Goal: Communication & Community: Answer question/provide support

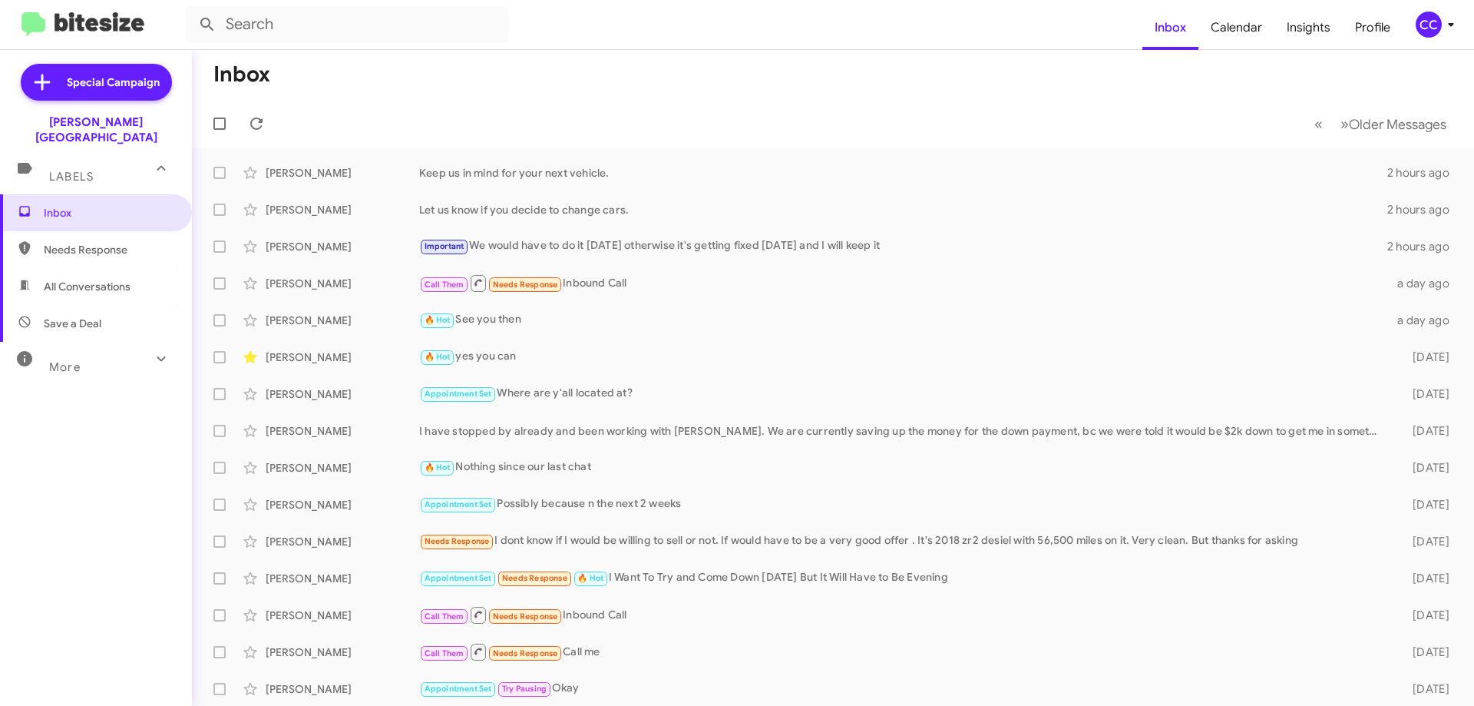
click at [74, 231] on span "Needs Response" at bounding box center [96, 249] width 192 height 37
type input "in:needs-response"
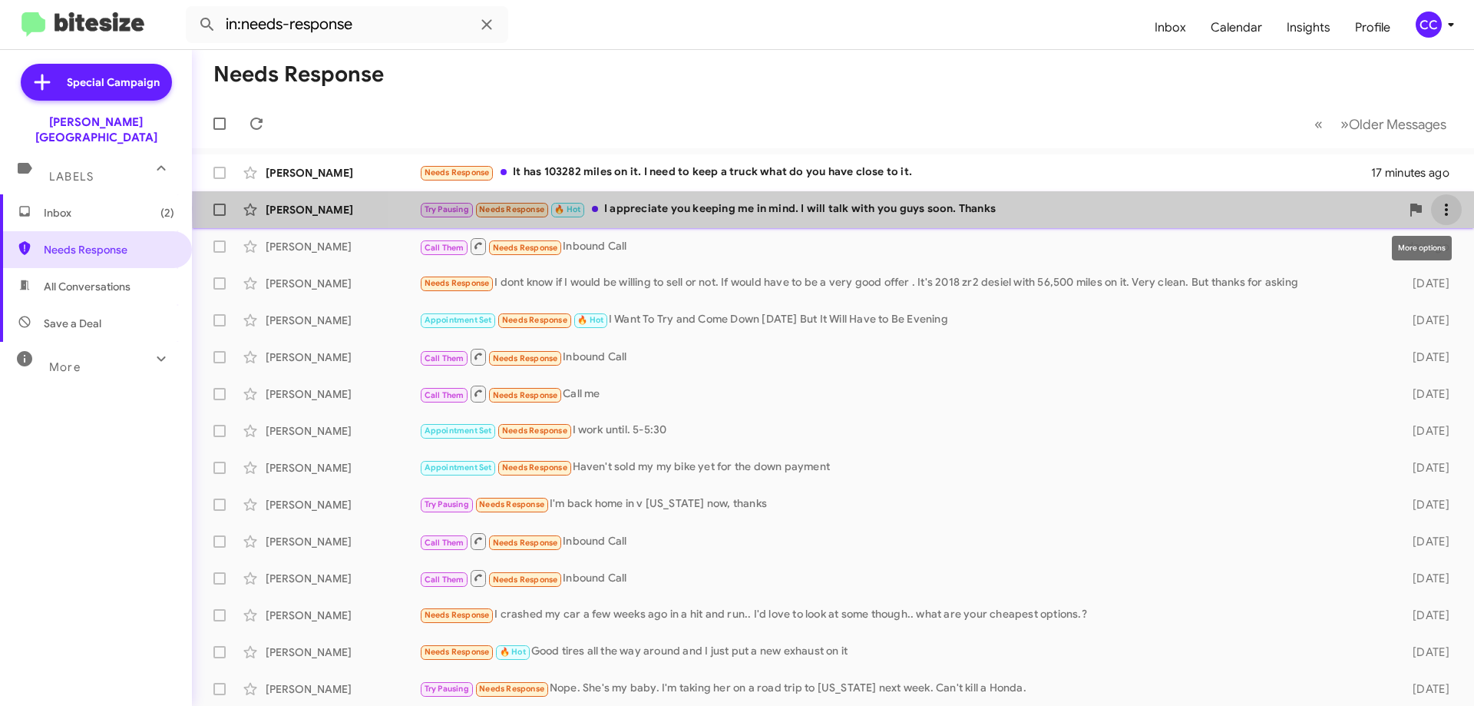
click at [1437, 208] on icon at bounding box center [1446, 209] width 18 height 18
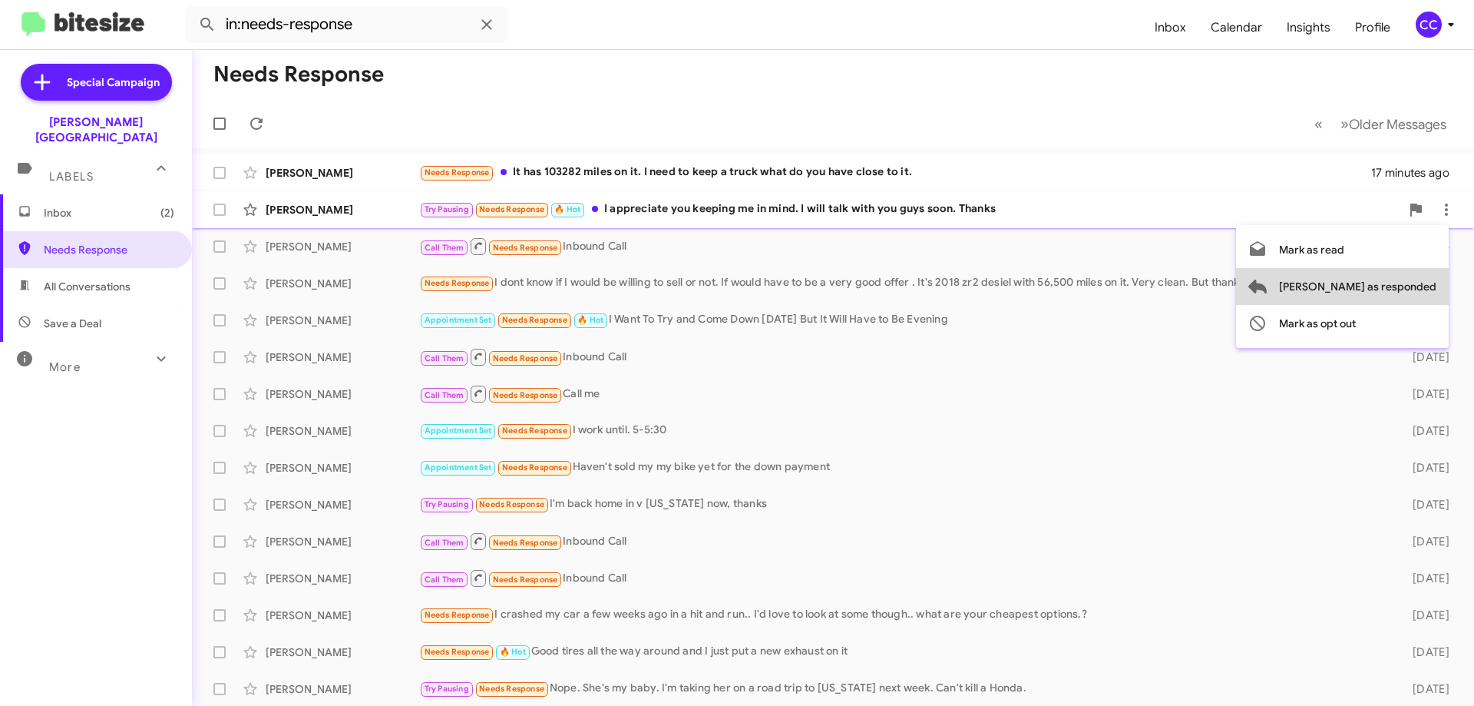
click at [1416, 285] on span "[PERSON_NAME] as responded" at bounding box center [1357, 286] width 157 height 37
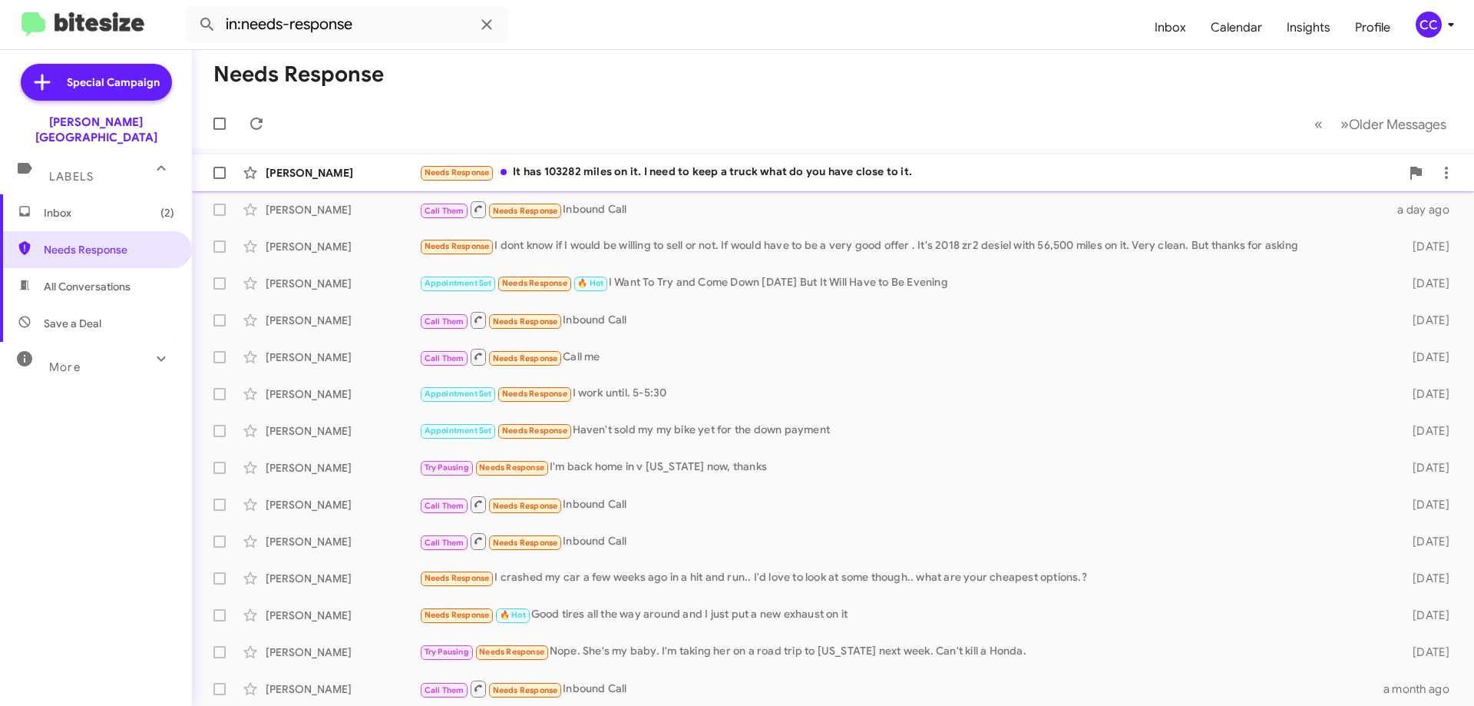
click at [818, 163] on div "[PERSON_NAME] Needs Response It has 103282 miles on it. I need to keep a truck …" at bounding box center [833, 172] width 1258 height 31
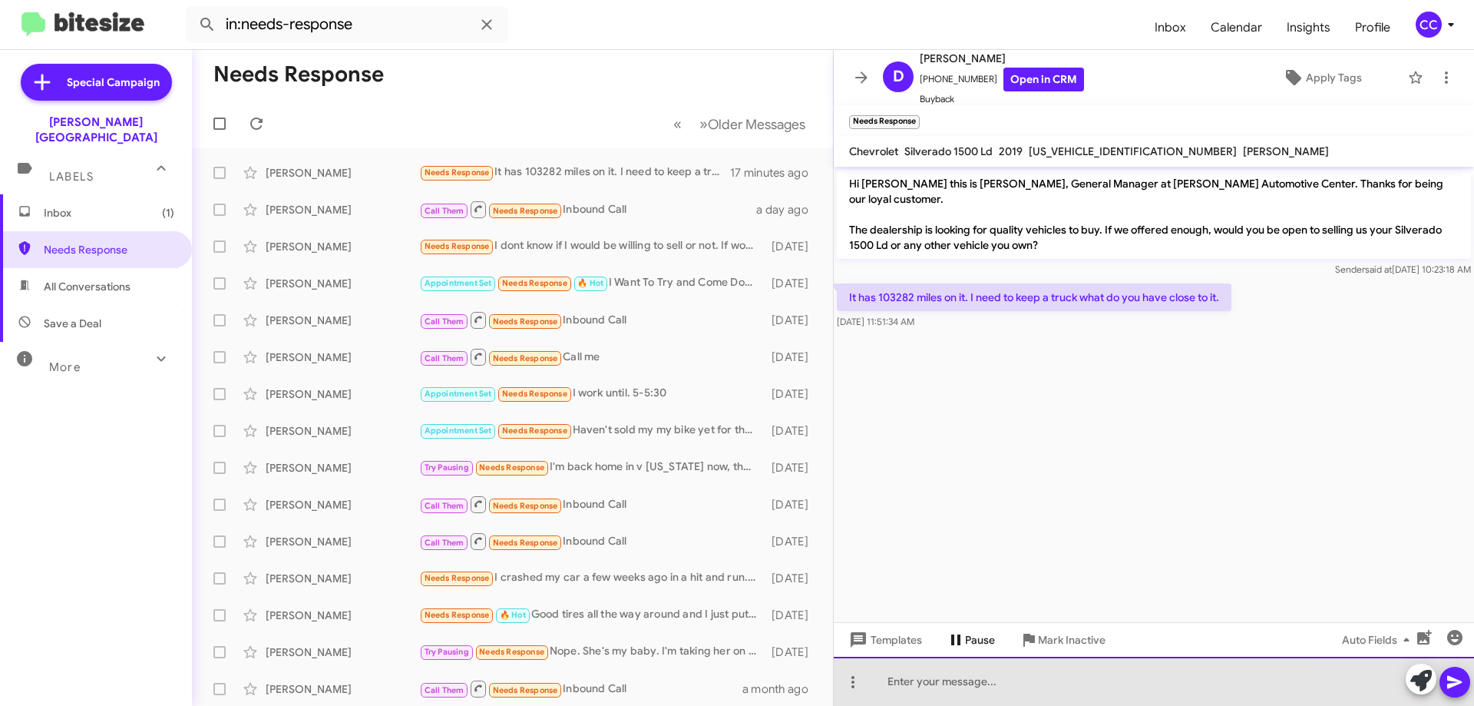
drag, startPoint x: 907, startPoint y: 684, endPoint x: 935, endPoint y: 644, distance: 49.0
click at [907, 682] on div at bounding box center [1154, 680] width 640 height 49
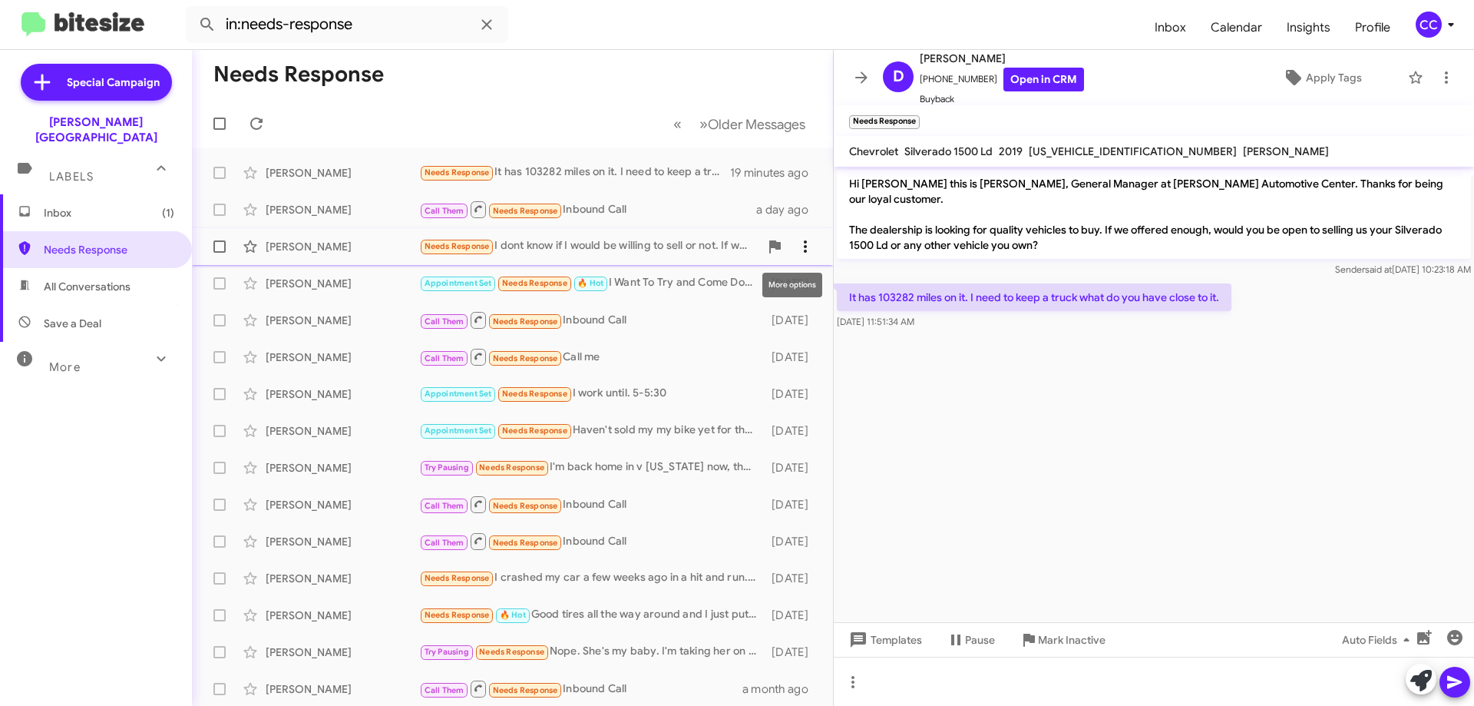
click at [796, 239] on icon at bounding box center [805, 246] width 18 height 18
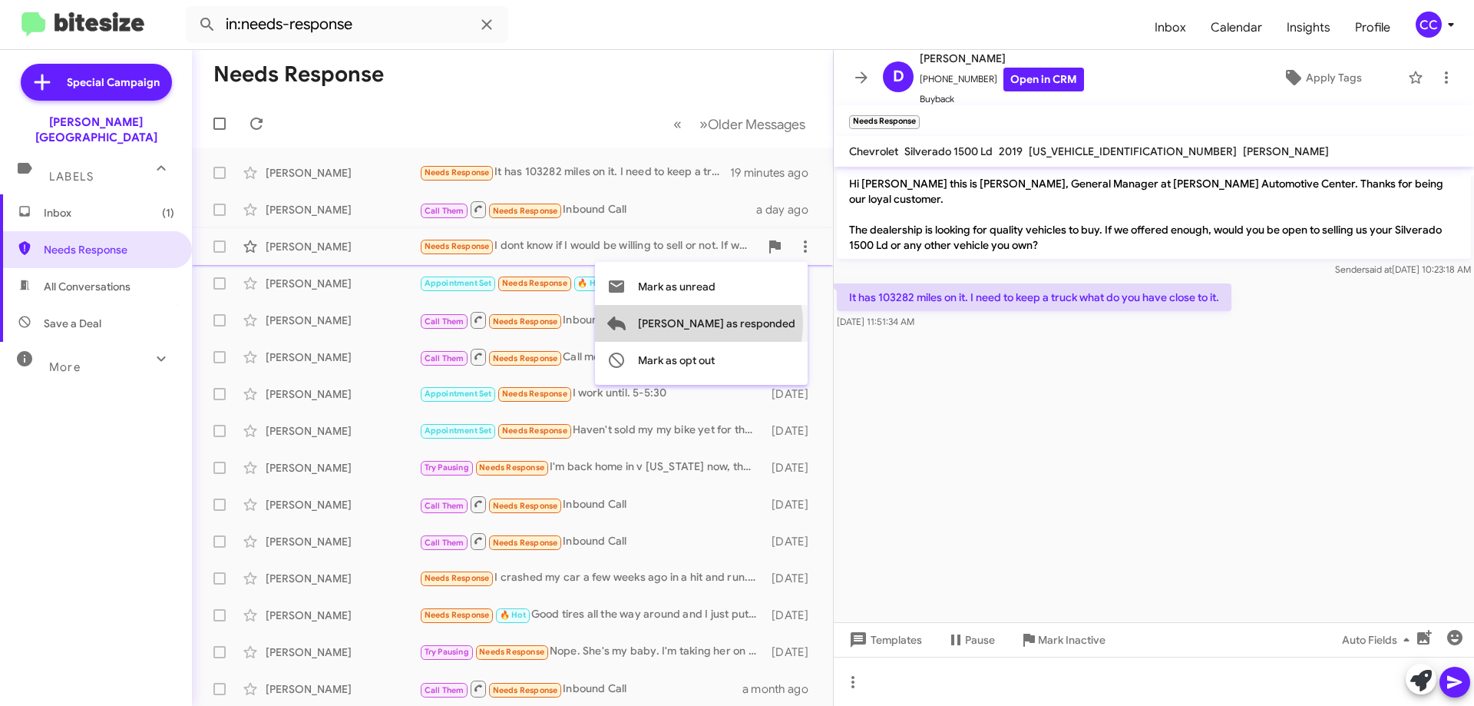
click at [760, 323] on span "[PERSON_NAME] as responded" at bounding box center [716, 323] width 157 height 37
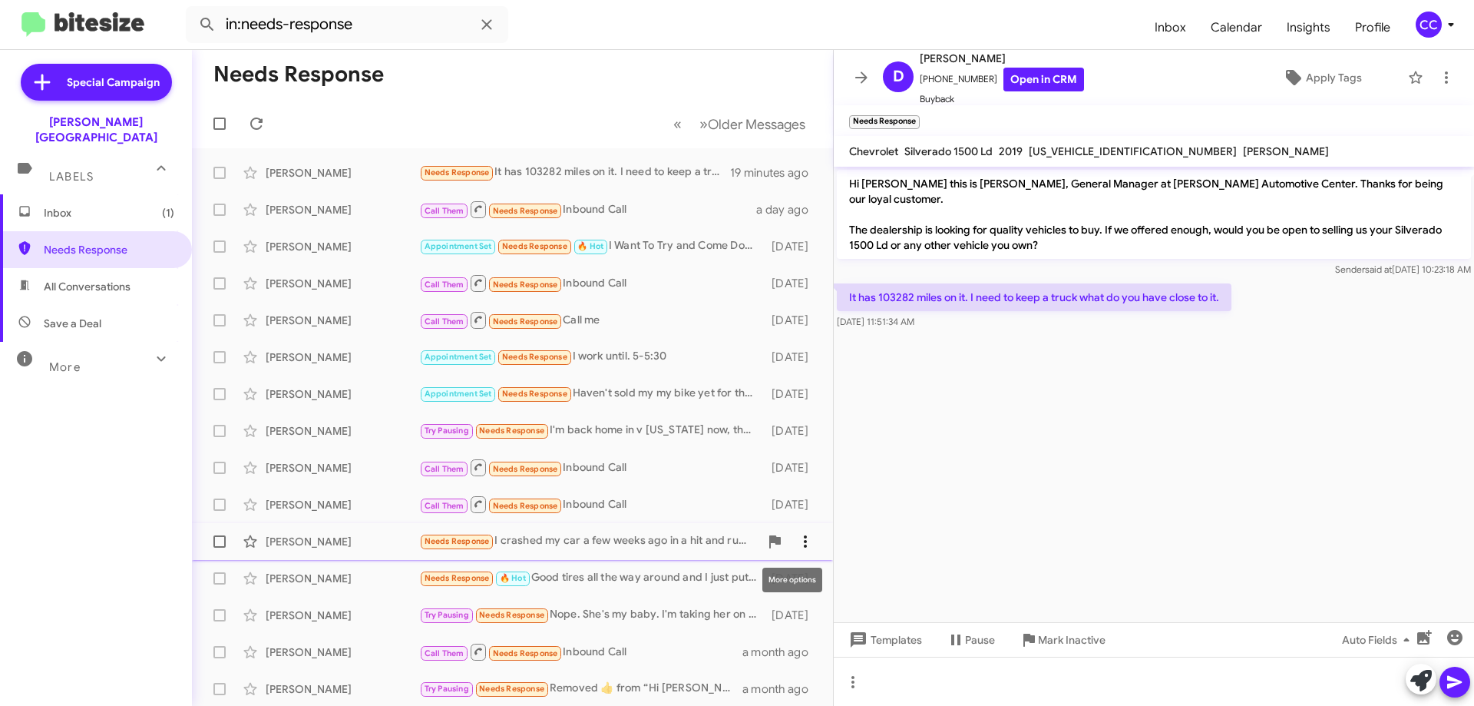
click at [796, 532] on icon at bounding box center [805, 541] width 18 height 18
drag, startPoint x: 828, startPoint y: 405, endPoint x: 828, endPoint y: 588, distance: 182.7
click at [828, 588] on div at bounding box center [737, 353] width 1474 height 706
click at [294, 167] on div "[PERSON_NAME]" at bounding box center [343, 172] width 154 height 15
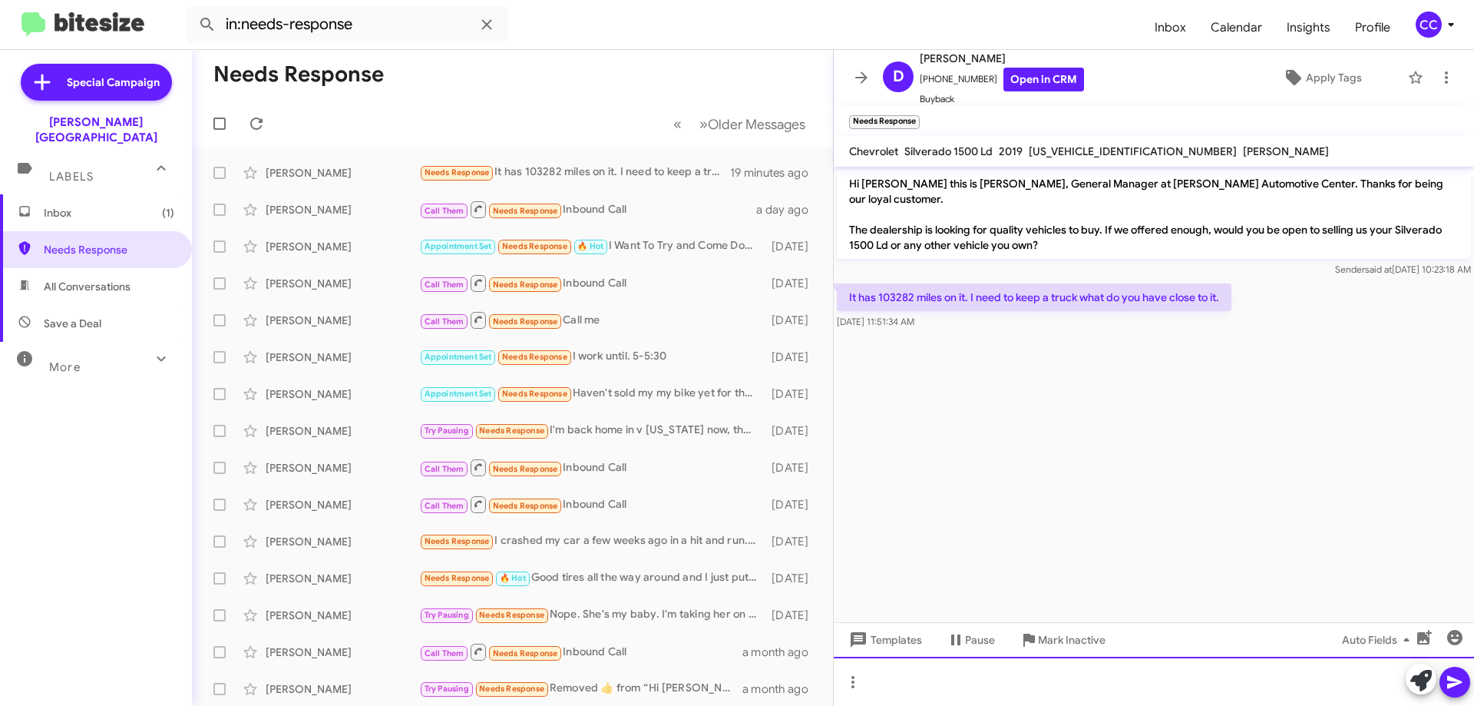
click at [919, 673] on div at bounding box center [1154, 680] width 640 height 49
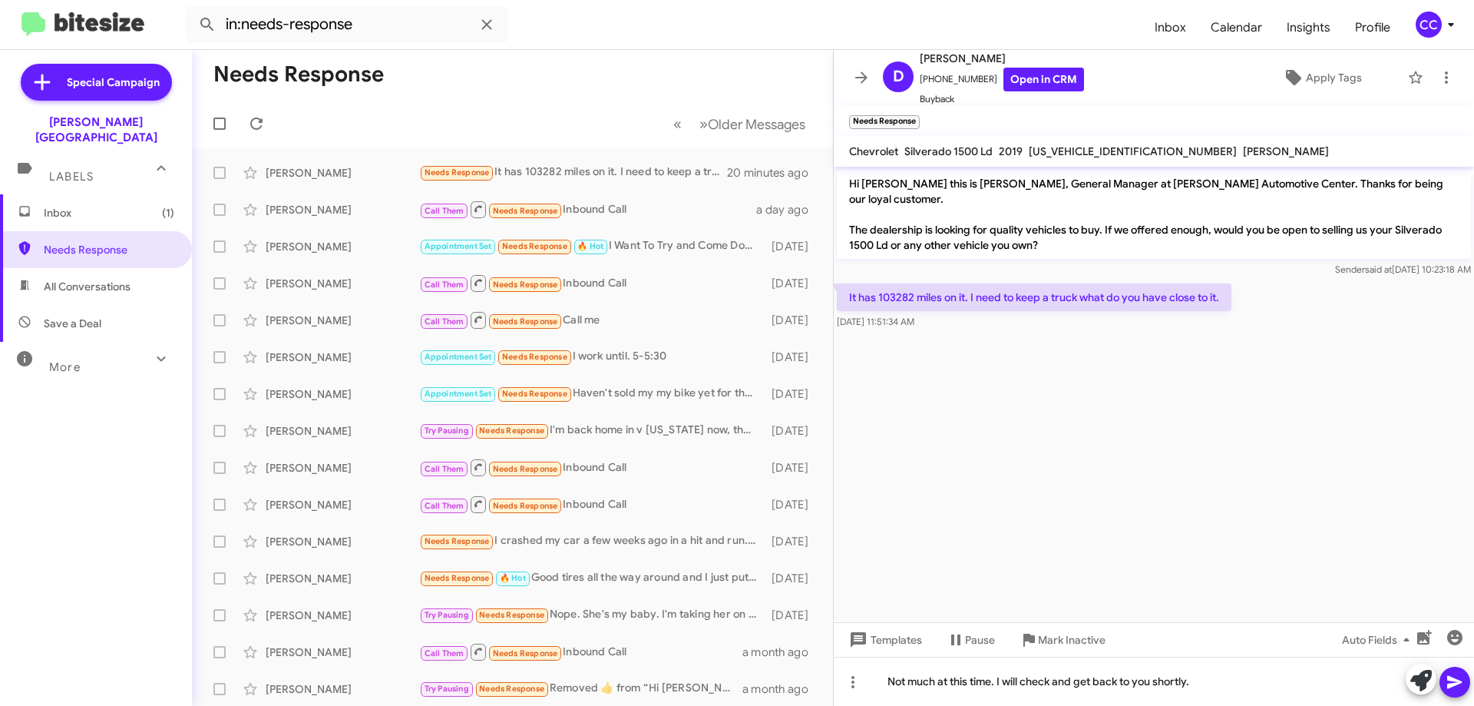
click at [1453, 680] on icon at bounding box center [1454, 682] width 15 height 13
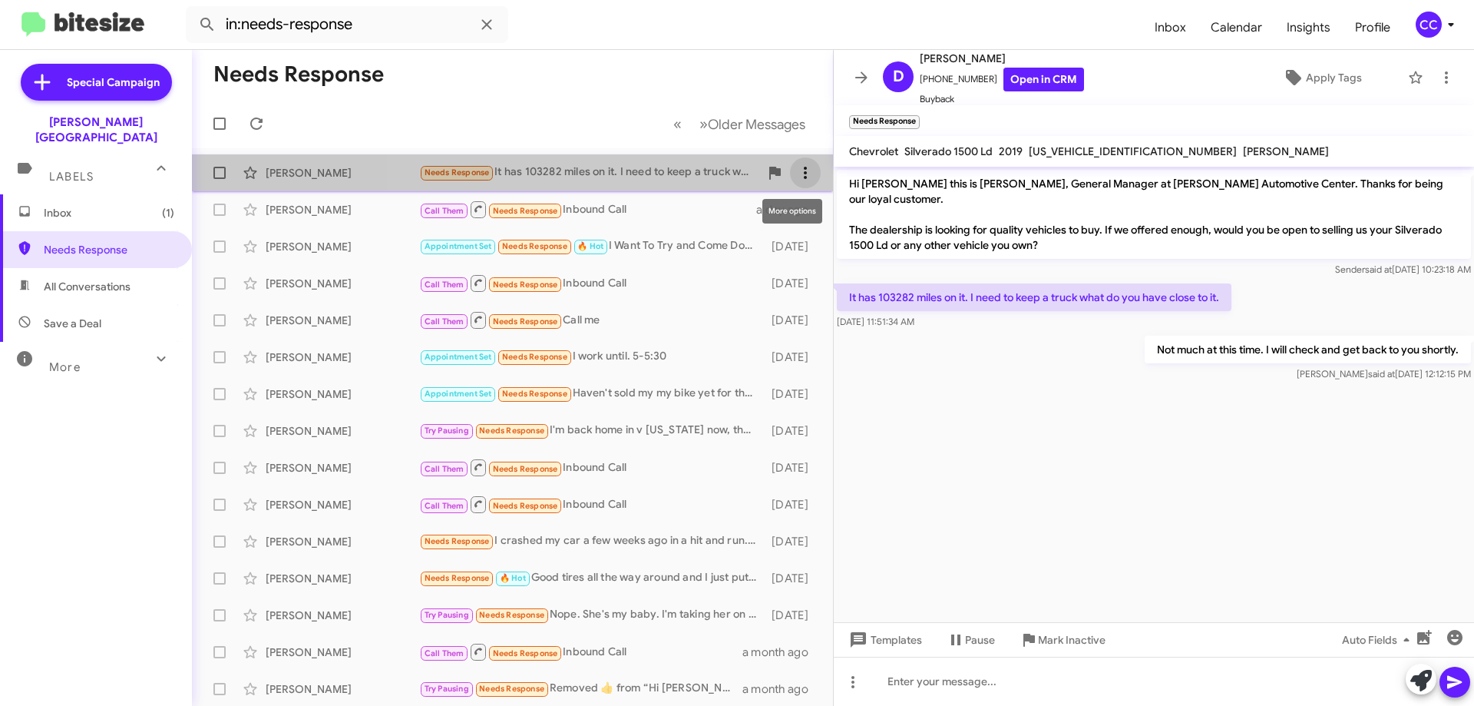
click at [798, 164] on icon at bounding box center [805, 173] width 18 height 18
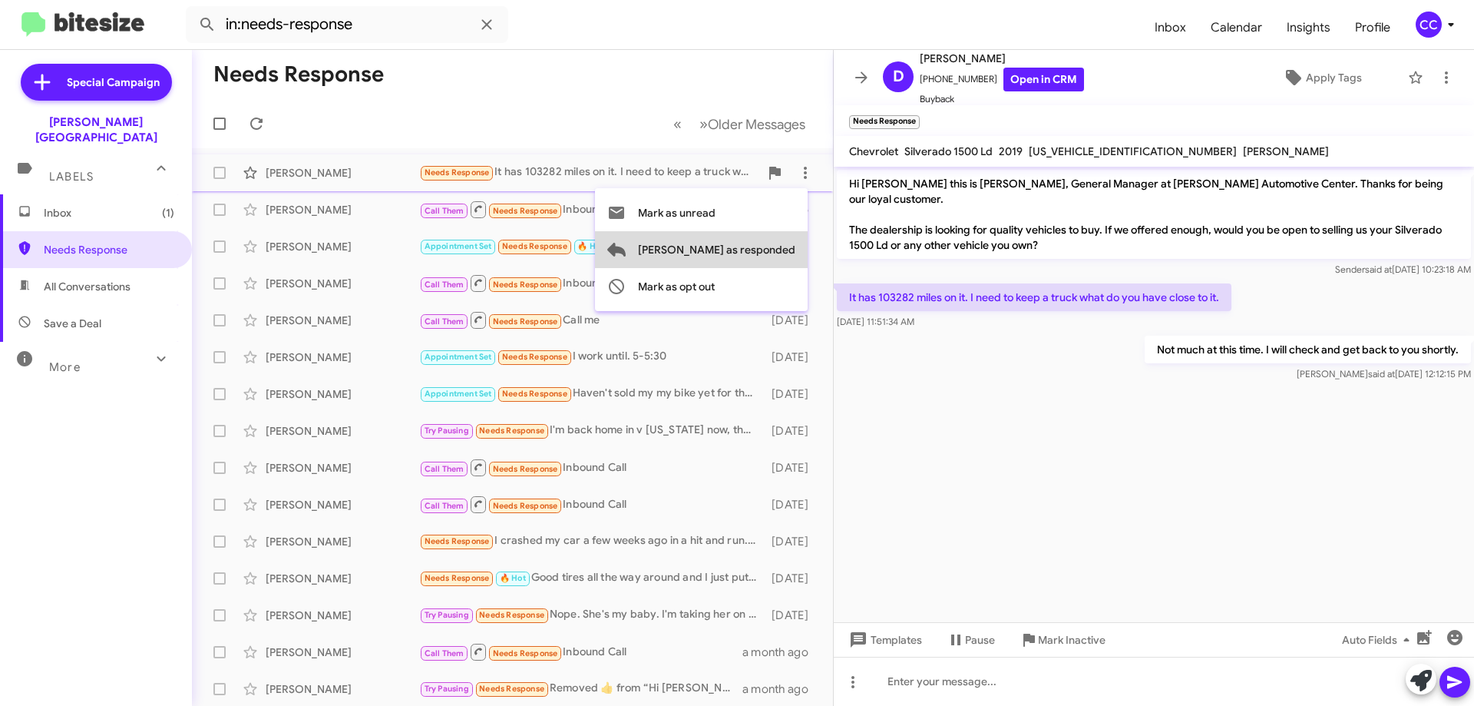
click at [785, 249] on span "[PERSON_NAME] as responded" at bounding box center [716, 249] width 157 height 37
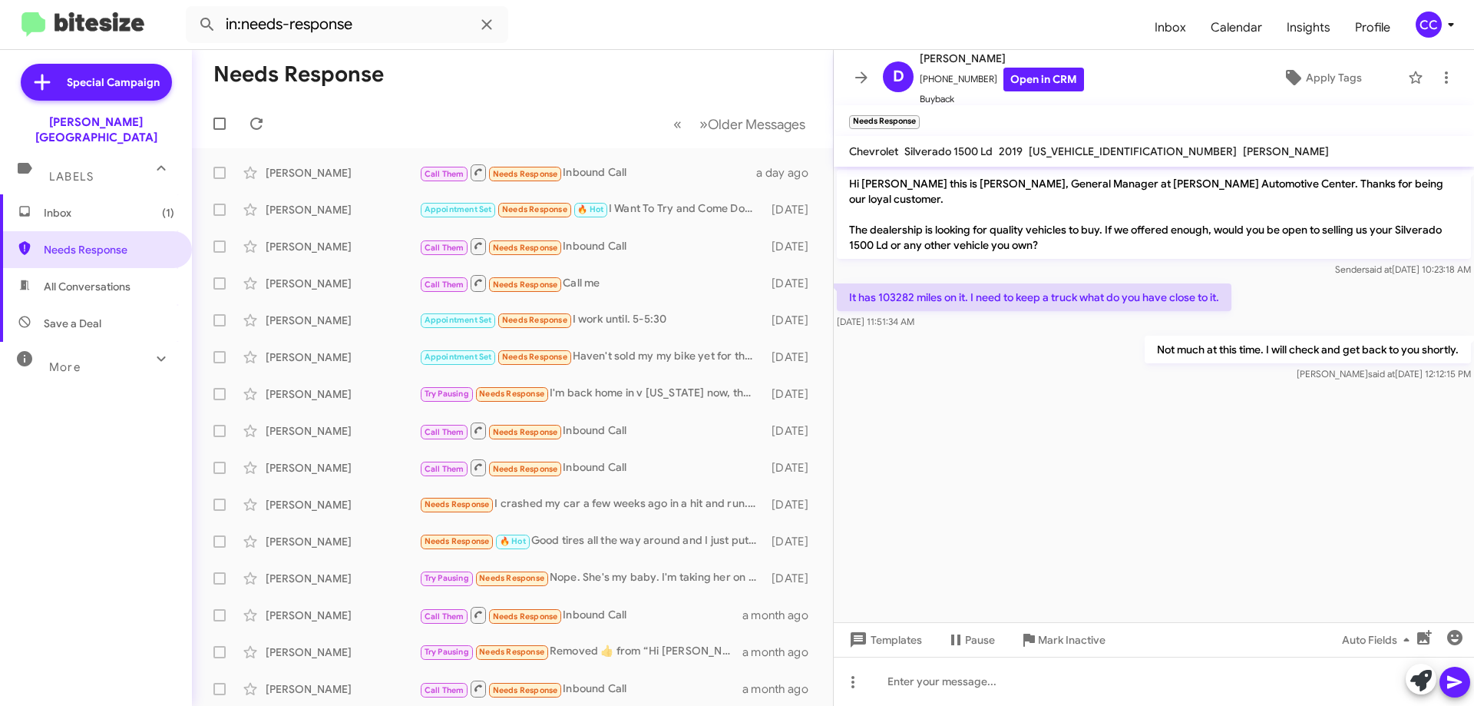
click at [67, 205] on span "Inbox (1)" at bounding box center [109, 212] width 131 height 15
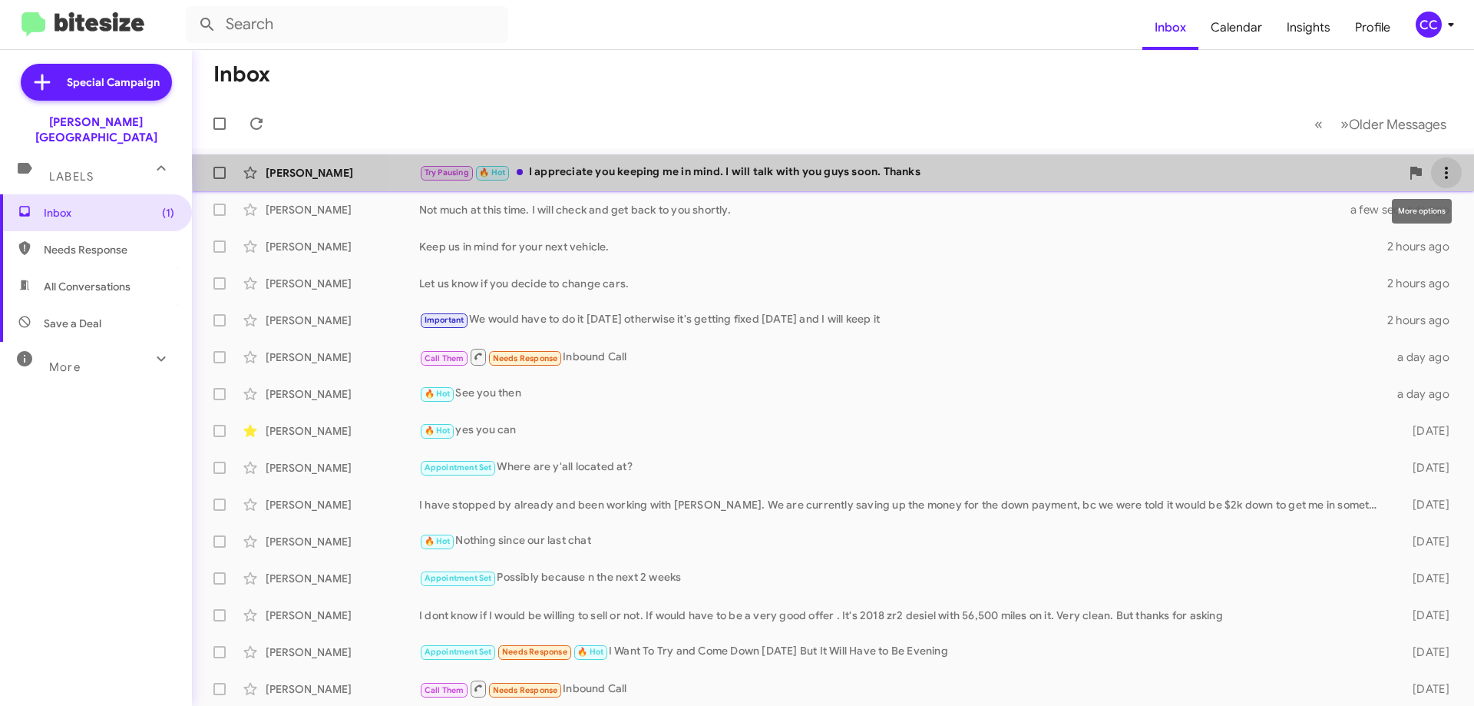
click at [1437, 164] on icon at bounding box center [1446, 173] width 18 height 18
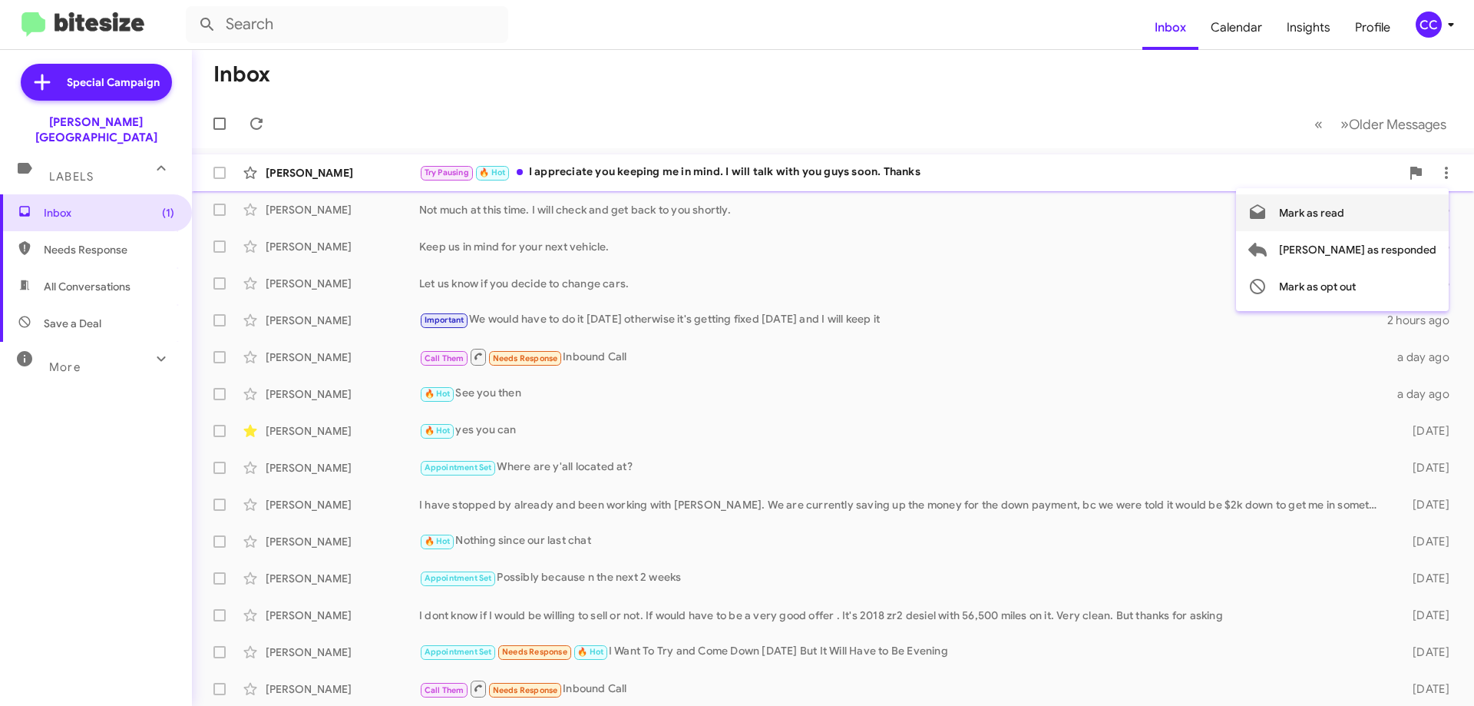
click at [1344, 213] on span "Mark as read" at bounding box center [1311, 212] width 65 height 37
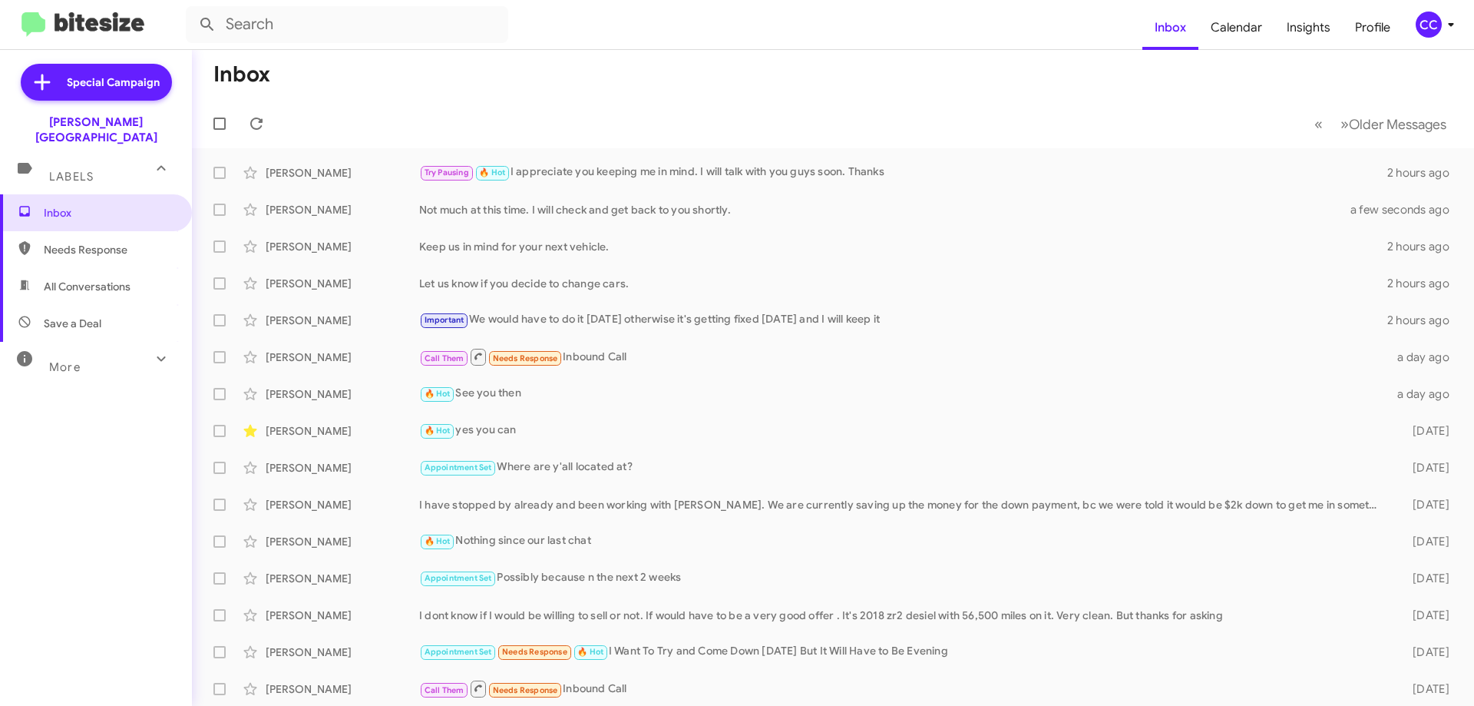
click at [94, 242] on span "Needs Response" at bounding box center [109, 249] width 131 height 15
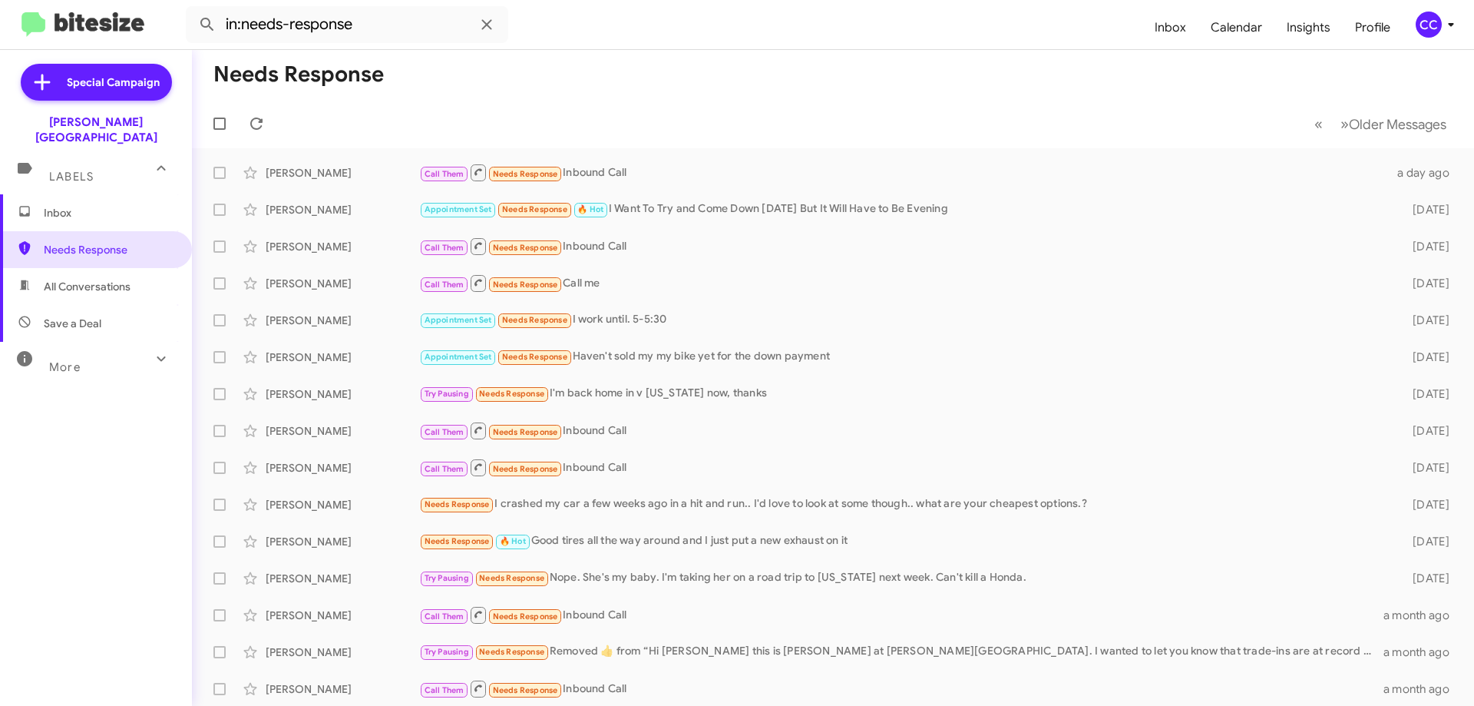
click at [64, 279] on span "All Conversations" at bounding box center [87, 286] width 87 height 15
type input "in:all-conversations"
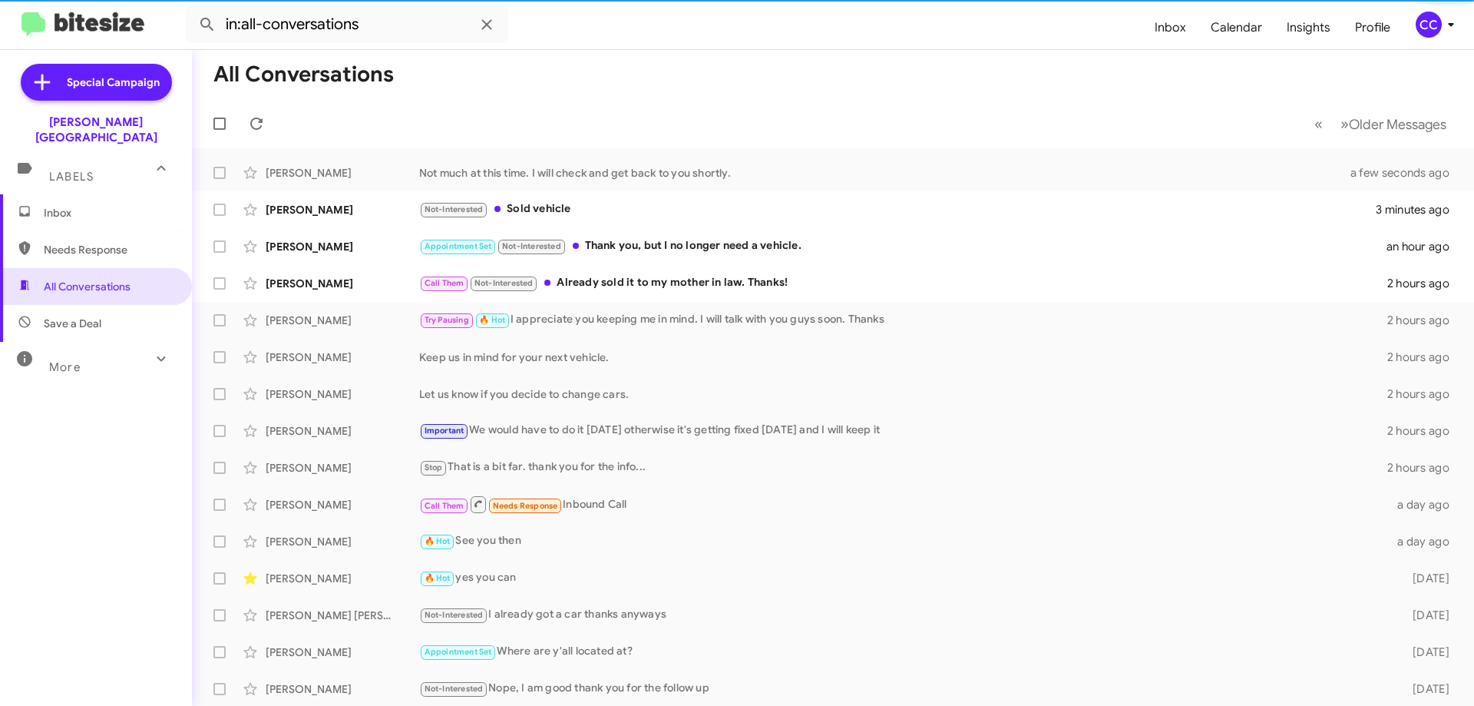
click at [51, 205] on span "Inbox" at bounding box center [109, 212] width 131 height 15
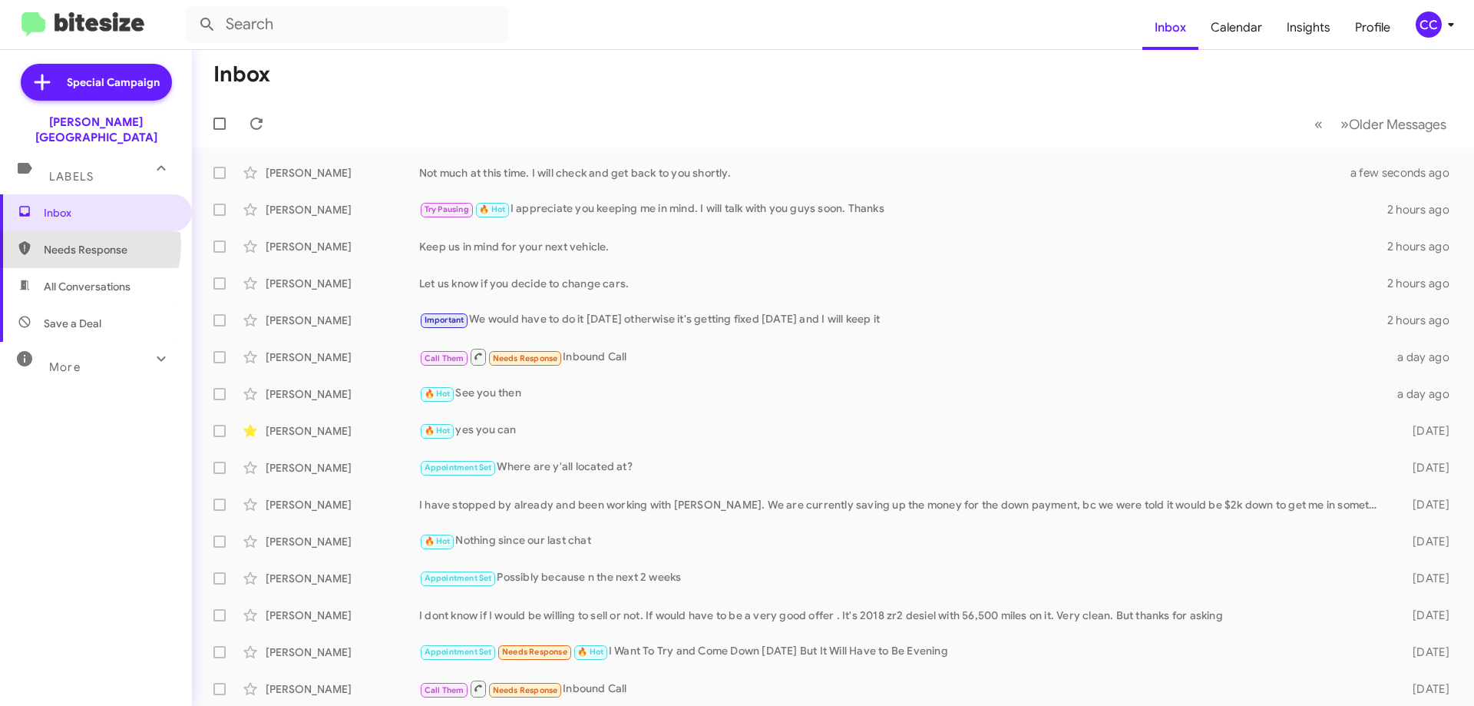
click at [67, 242] on span "Needs Response" at bounding box center [109, 249] width 131 height 15
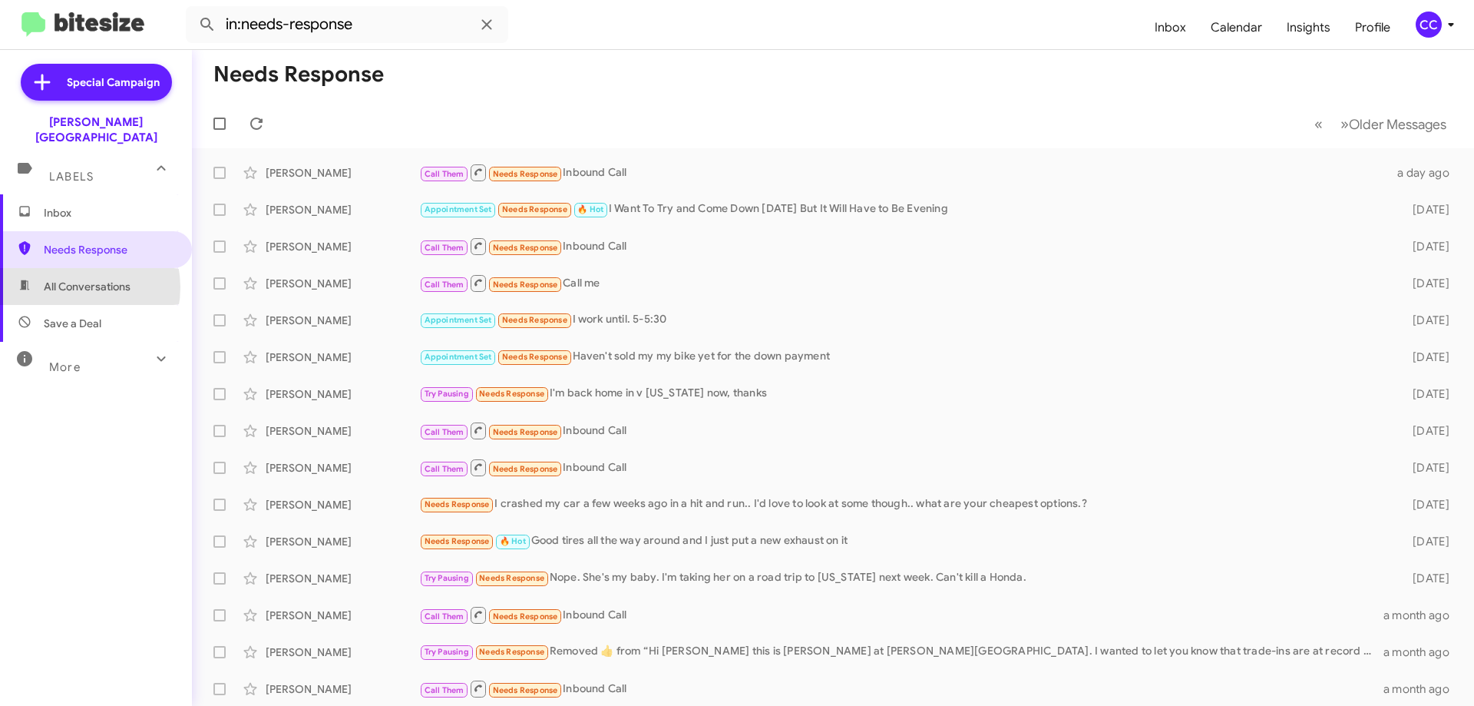
click at [74, 279] on span "All Conversations" at bounding box center [87, 286] width 87 height 15
type input "in:all-conversations"
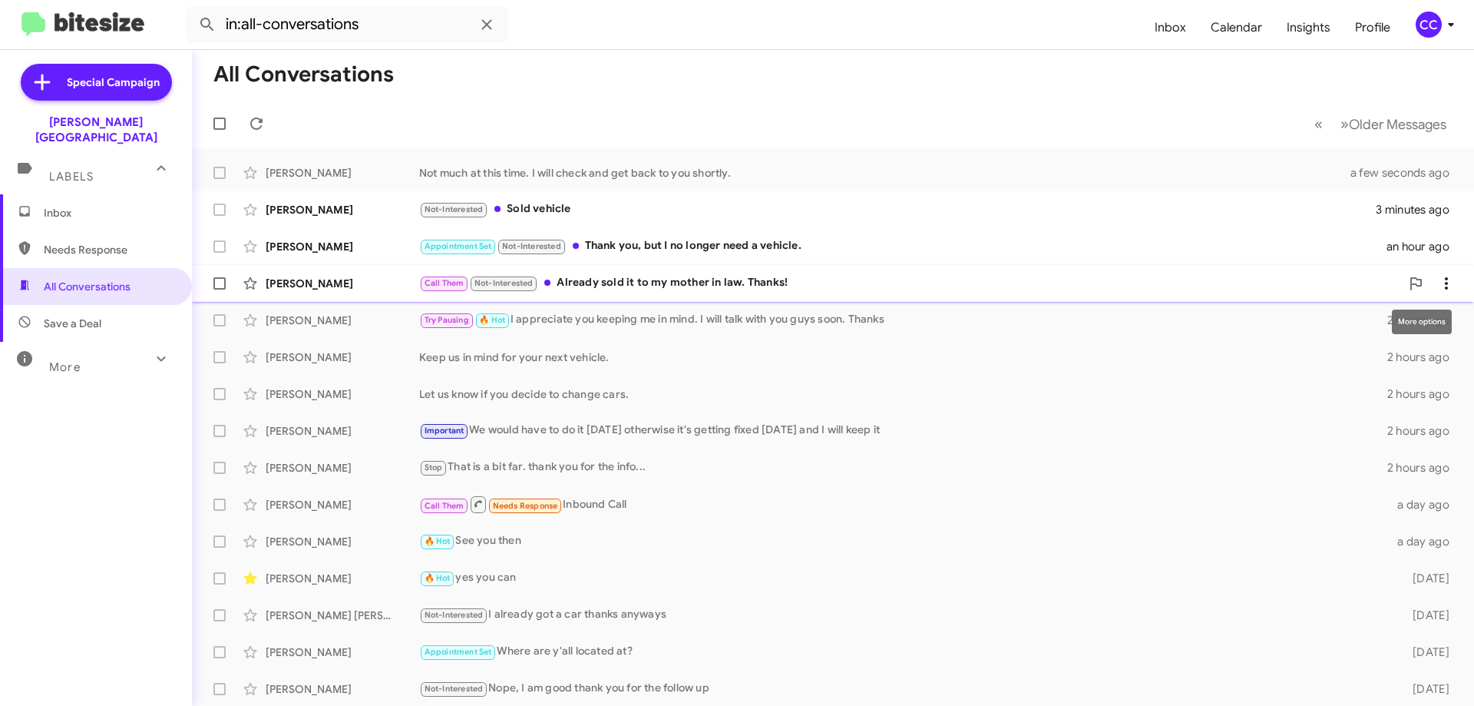
click at [1437, 279] on icon at bounding box center [1446, 283] width 18 height 18
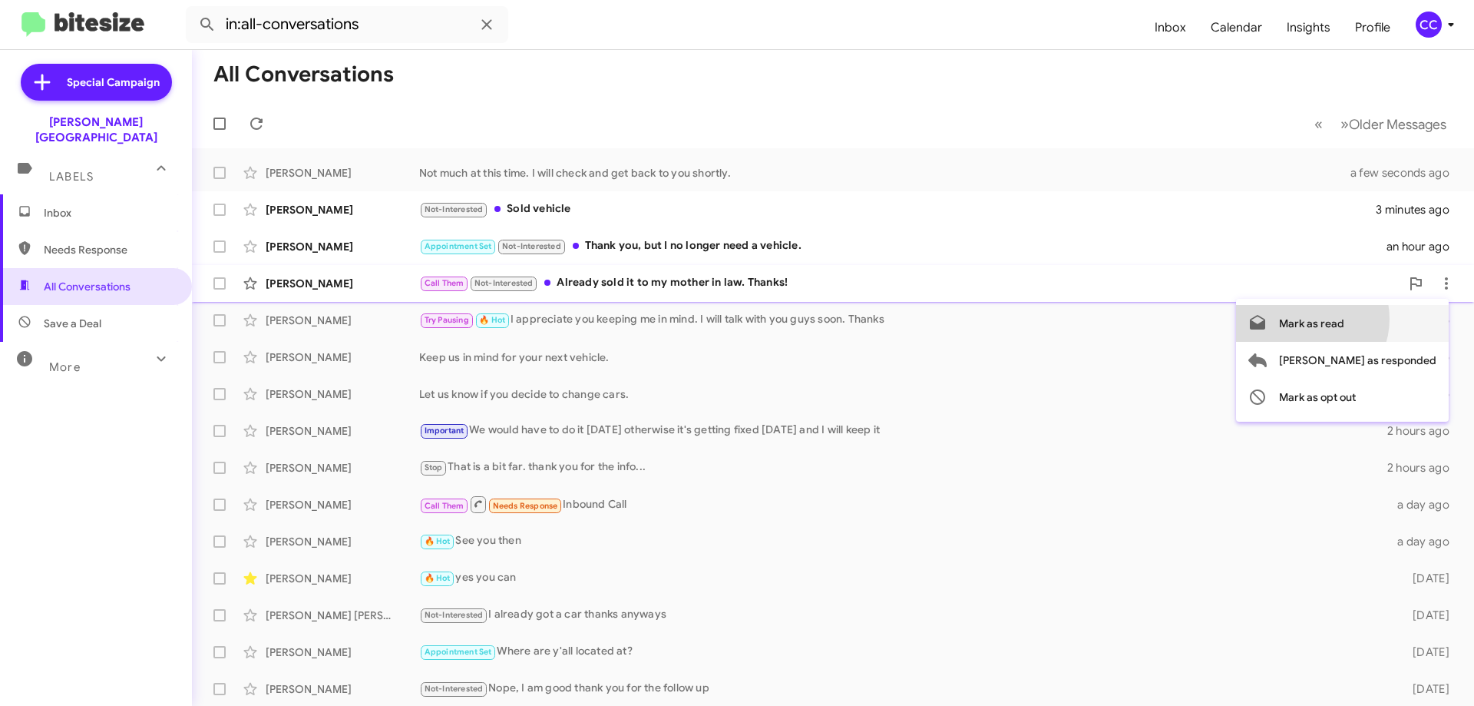
click at [1344, 319] on span "Mark as read" at bounding box center [1311, 323] width 65 height 37
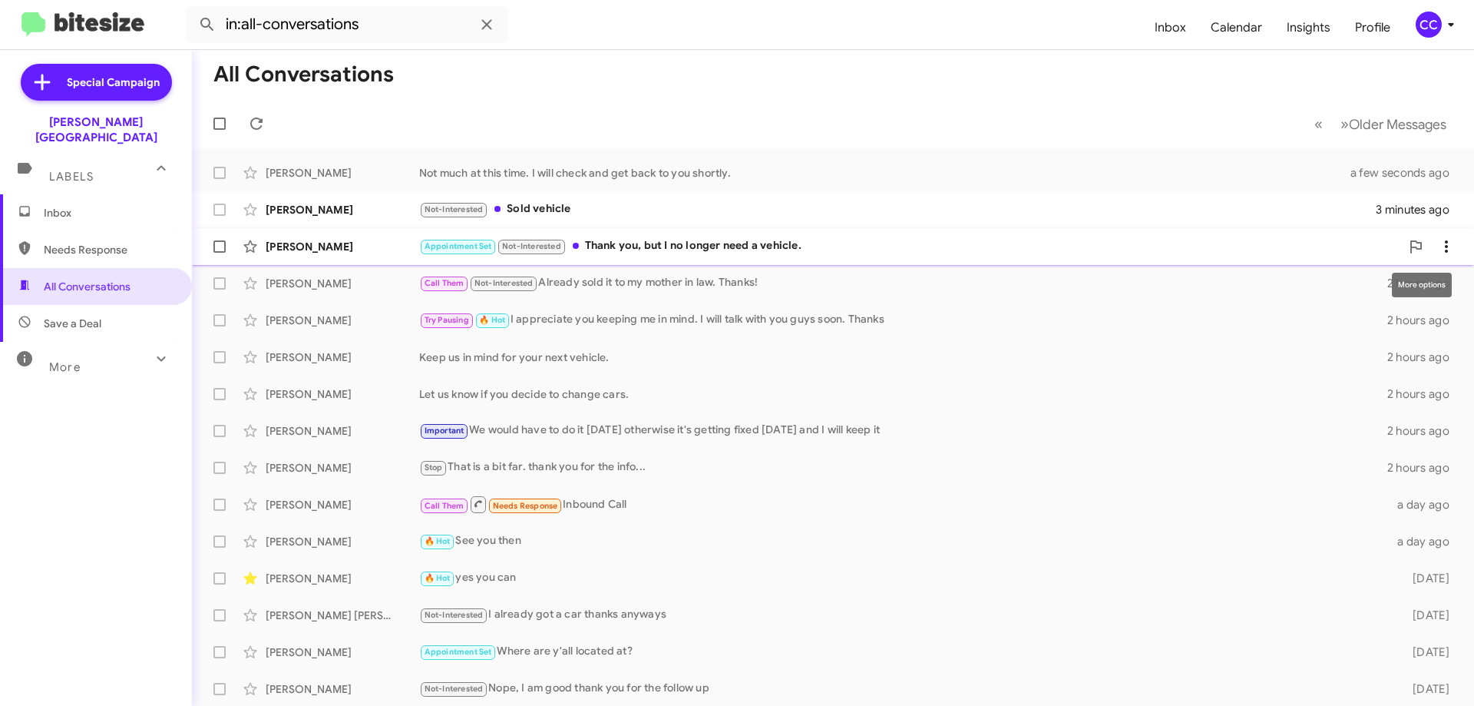
click at [1431, 242] on span at bounding box center [1446, 246] width 31 height 18
click at [1344, 286] on span "Mark as read" at bounding box center [1311, 286] width 65 height 37
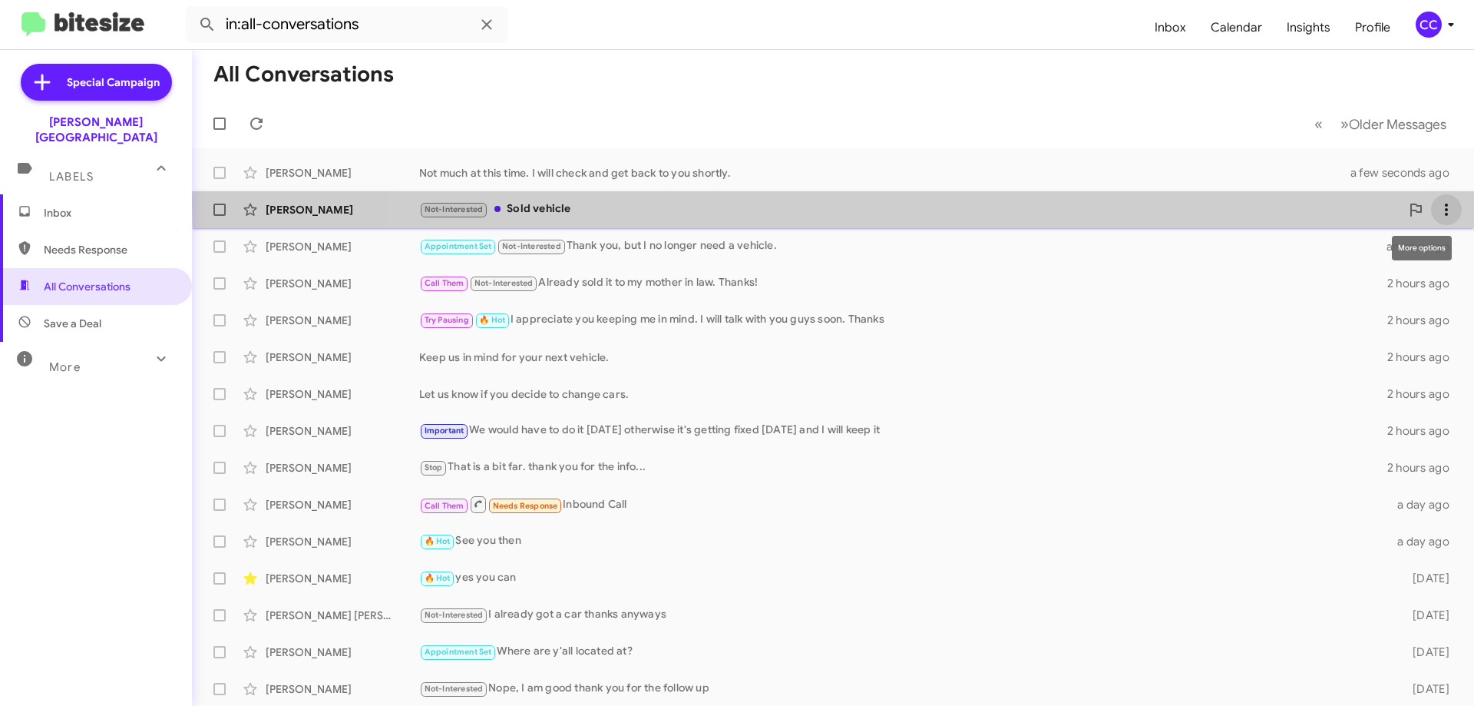
click at [1438, 203] on icon at bounding box center [1446, 209] width 18 height 18
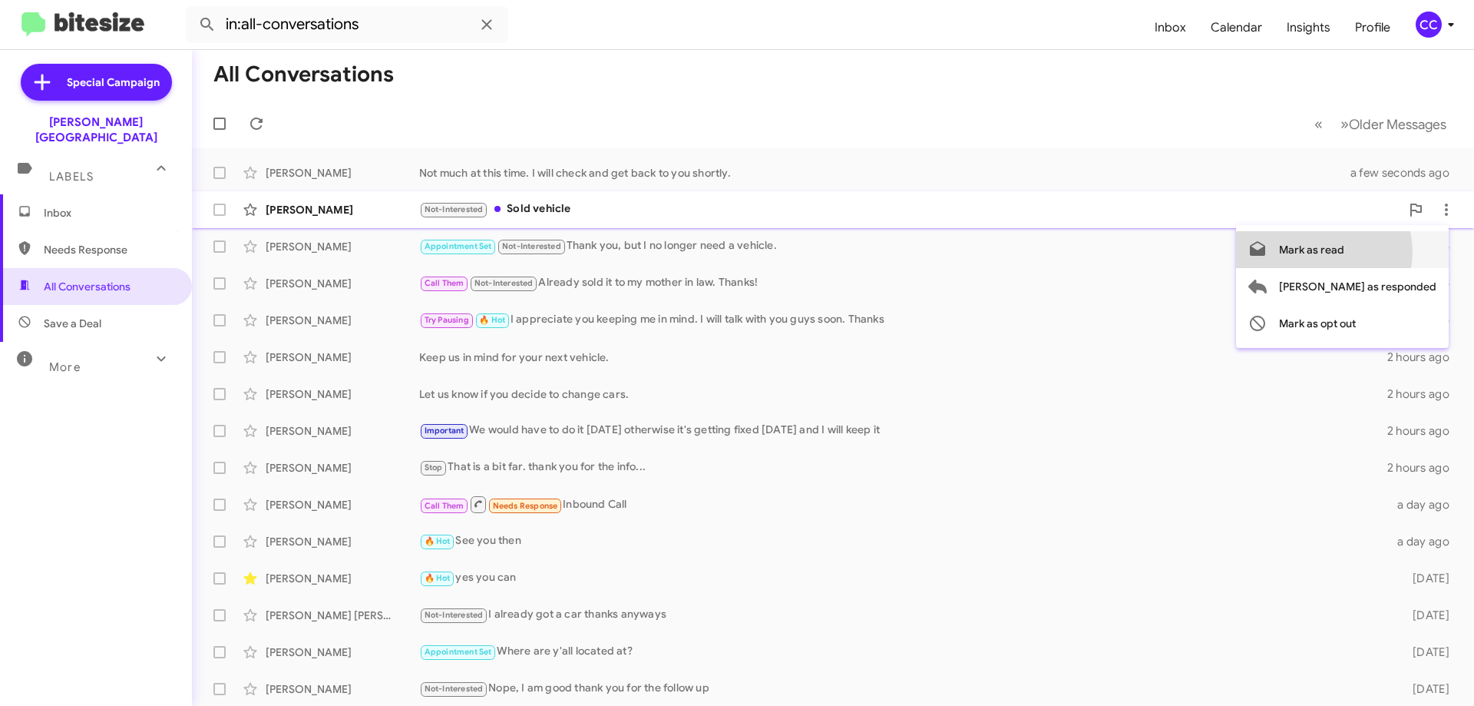
click at [1344, 252] on span "Mark as read" at bounding box center [1311, 249] width 65 height 37
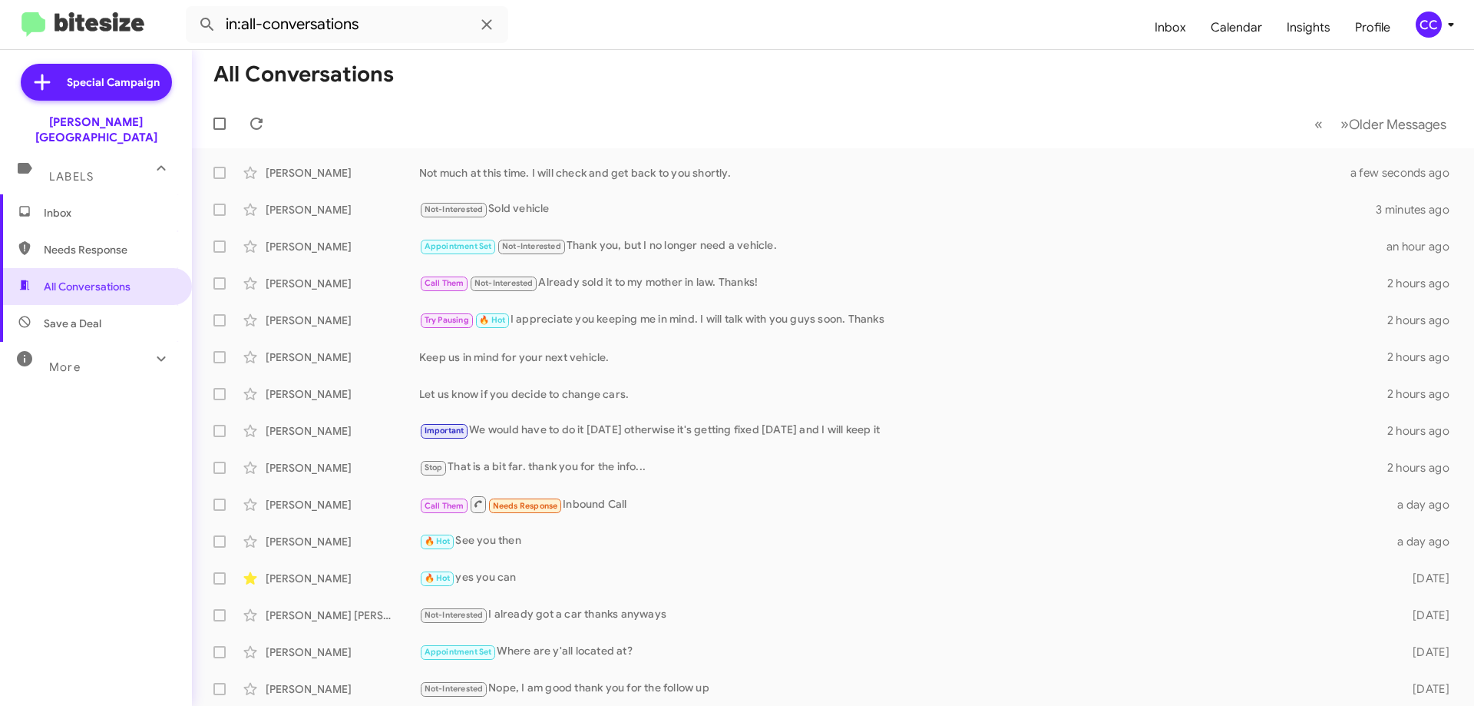
click at [64, 205] on span "Inbox" at bounding box center [109, 212] width 131 height 15
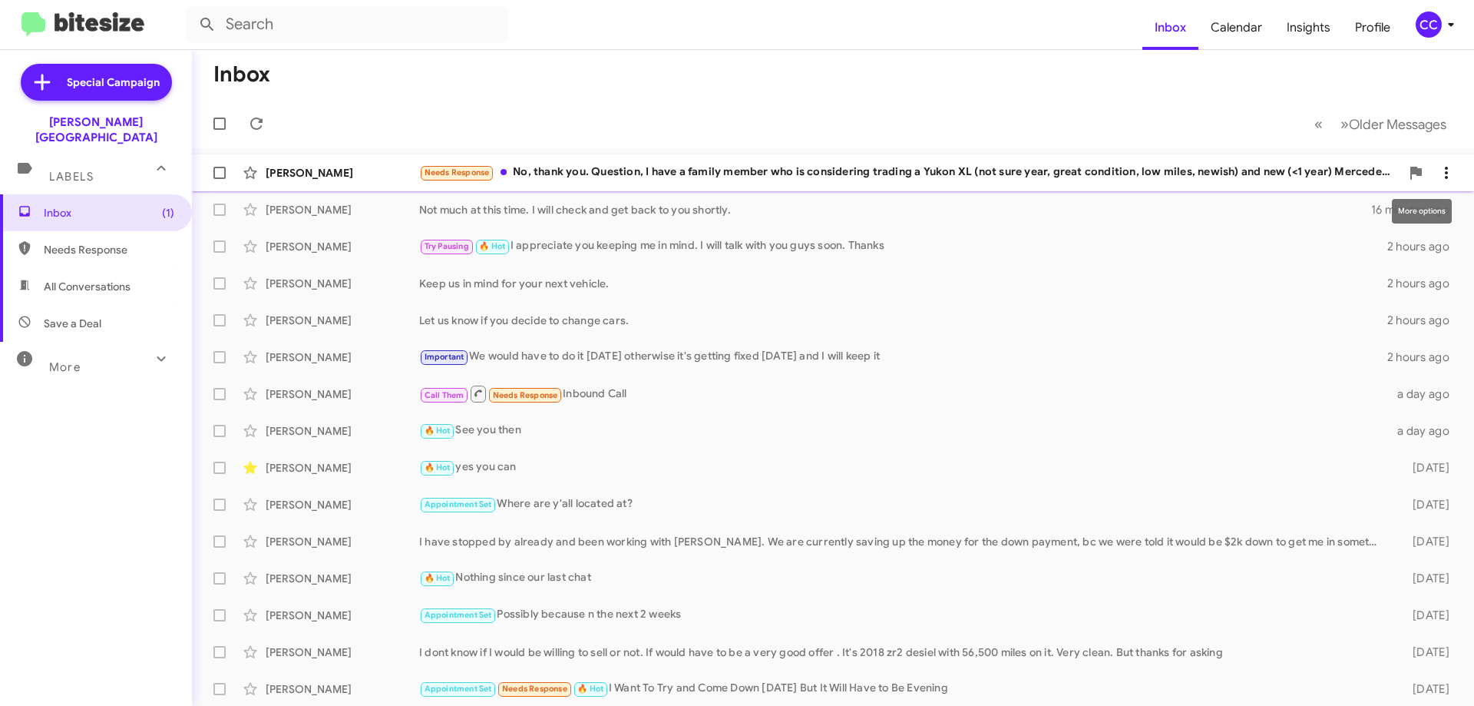
click at [1440, 171] on icon at bounding box center [1446, 173] width 18 height 18
click at [564, 172] on div at bounding box center [737, 353] width 1474 height 706
click at [565, 172] on div "Needs Response No, thank you. Question, I have a family member who is consideri…" at bounding box center [909, 173] width 981 height 18
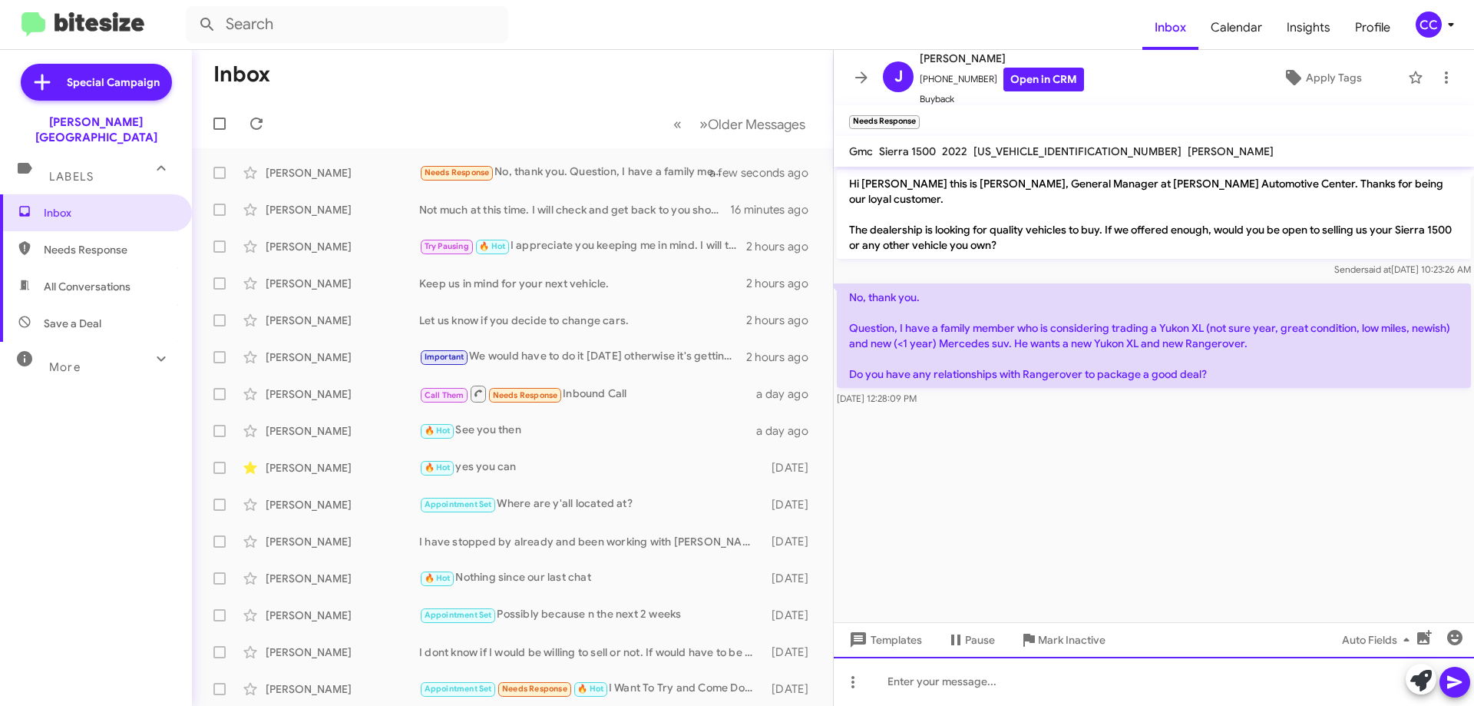
drag, startPoint x: 903, startPoint y: 686, endPoint x: 911, endPoint y: 677, distance: 11.4
click at [903, 683] on div at bounding box center [1154, 680] width 640 height 49
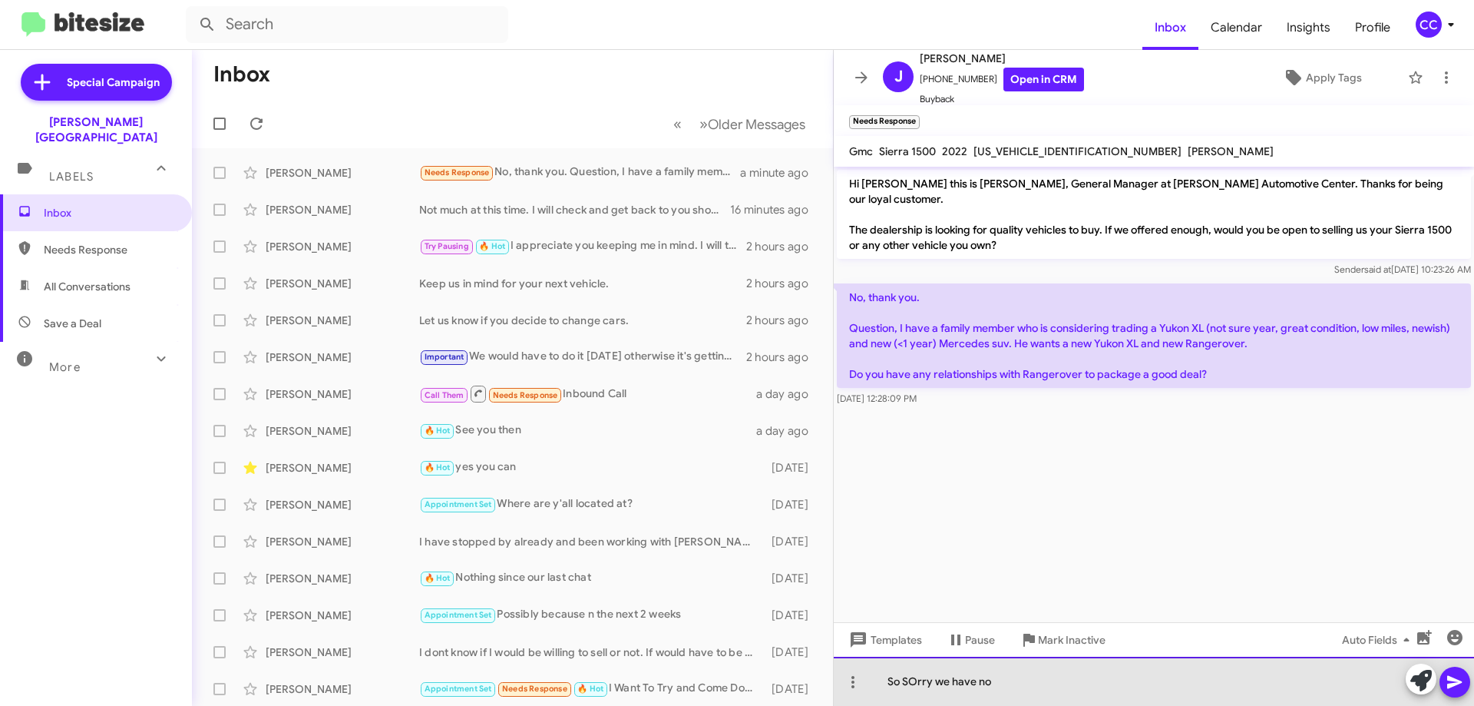
click at [917, 686] on div "So SOrry we have no" at bounding box center [1154, 680] width 640 height 49
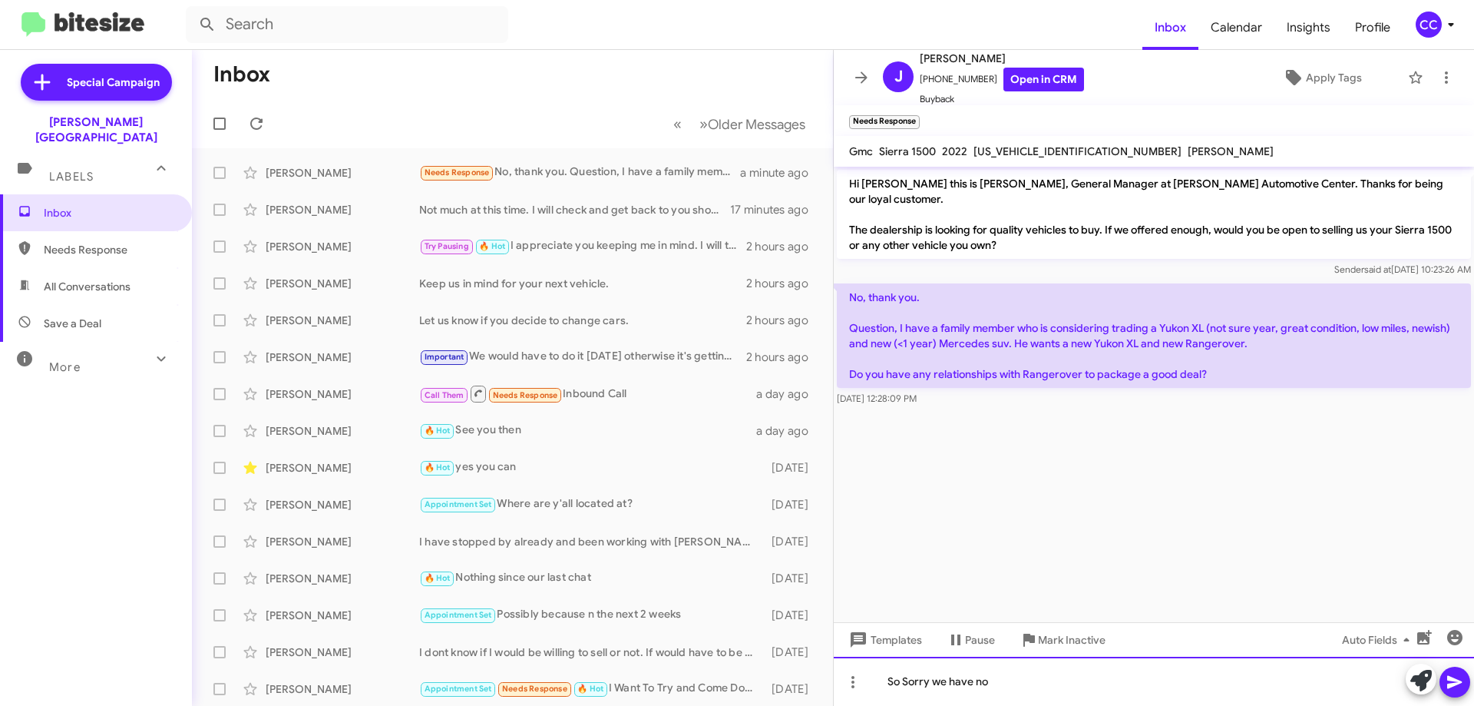
click at [1006, 679] on div "So Sorry we have no" at bounding box center [1154, 680] width 640 height 49
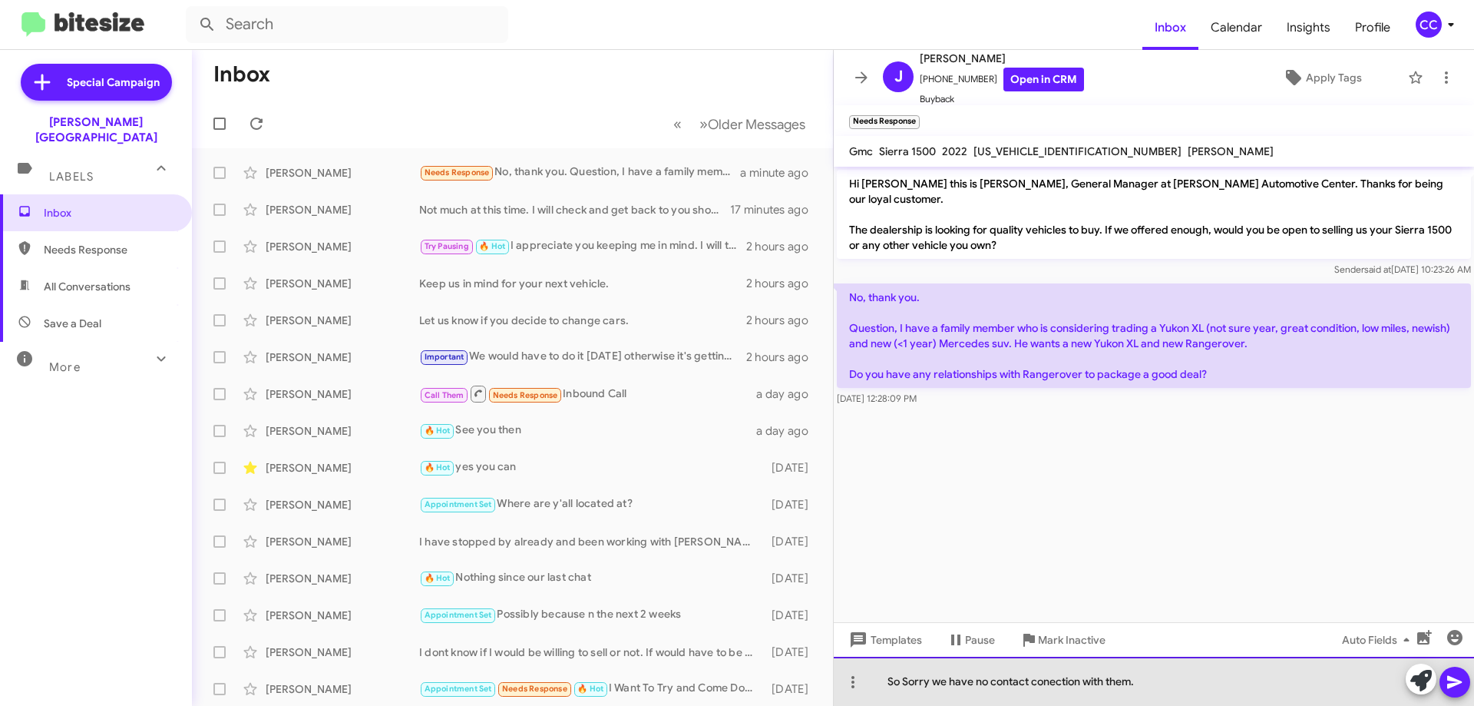
click at [1063, 682] on div "So Sorry we have no contact conection with them." at bounding box center [1154, 680] width 640 height 49
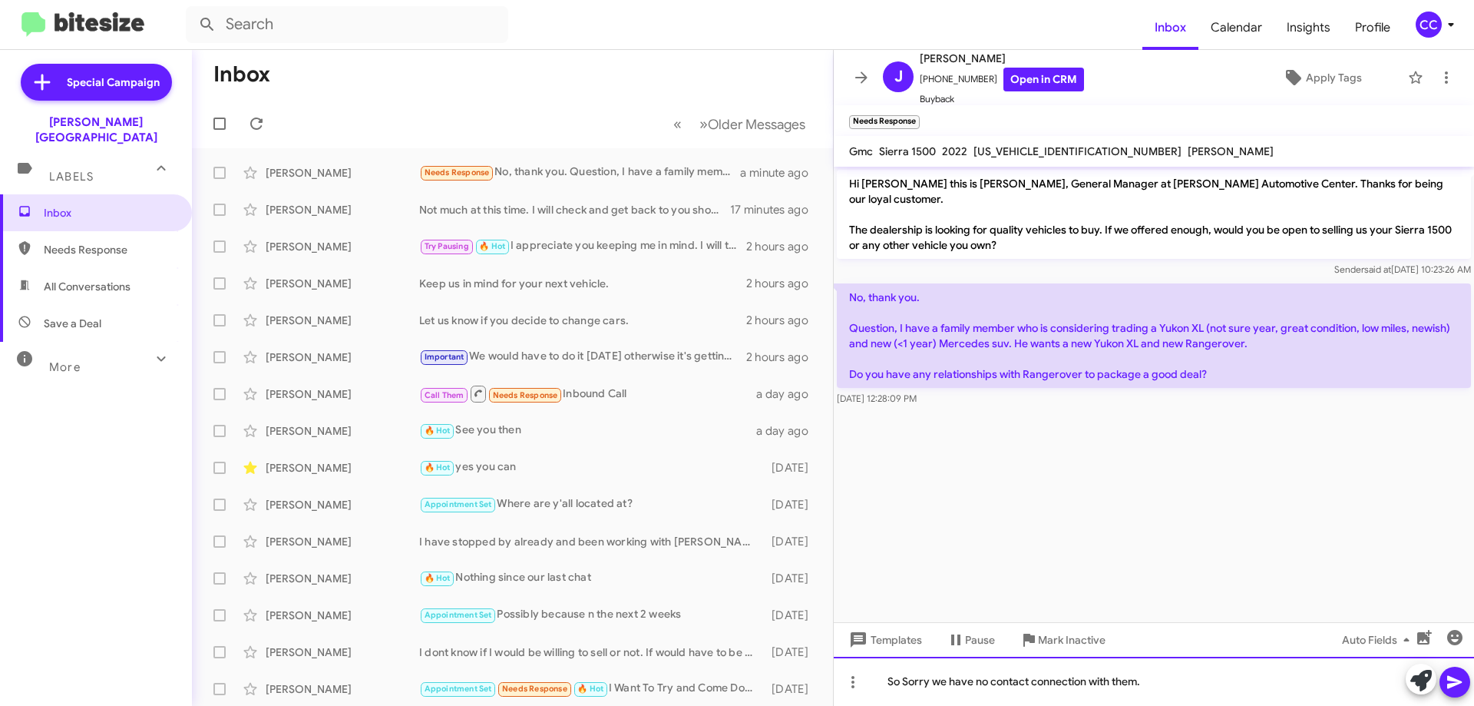
click at [1158, 685] on div "So Sorry we have no contact connection with them." at bounding box center [1154, 680] width 640 height 49
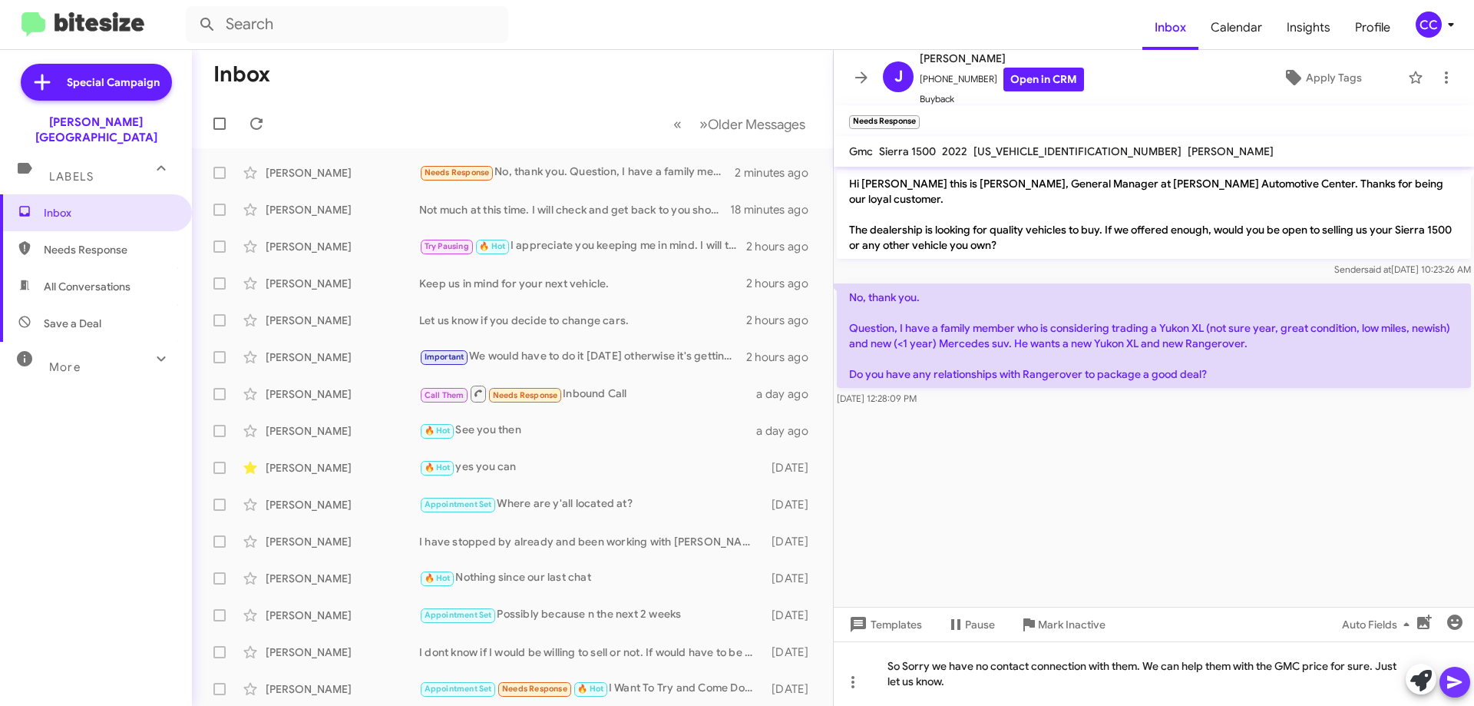
click at [1451, 688] on icon at bounding box center [1455, 682] width 18 height 18
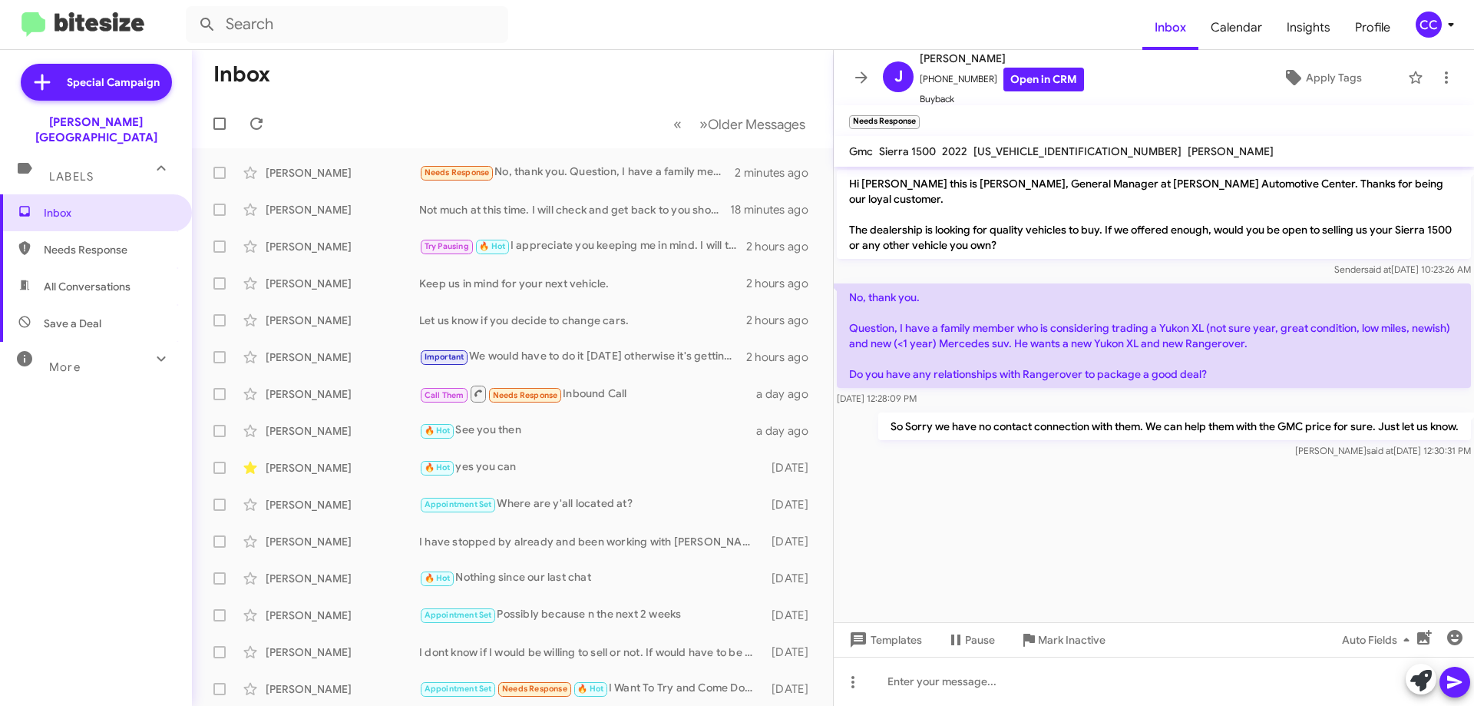
click at [64, 242] on span "Needs Response" at bounding box center [109, 249] width 131 height 15
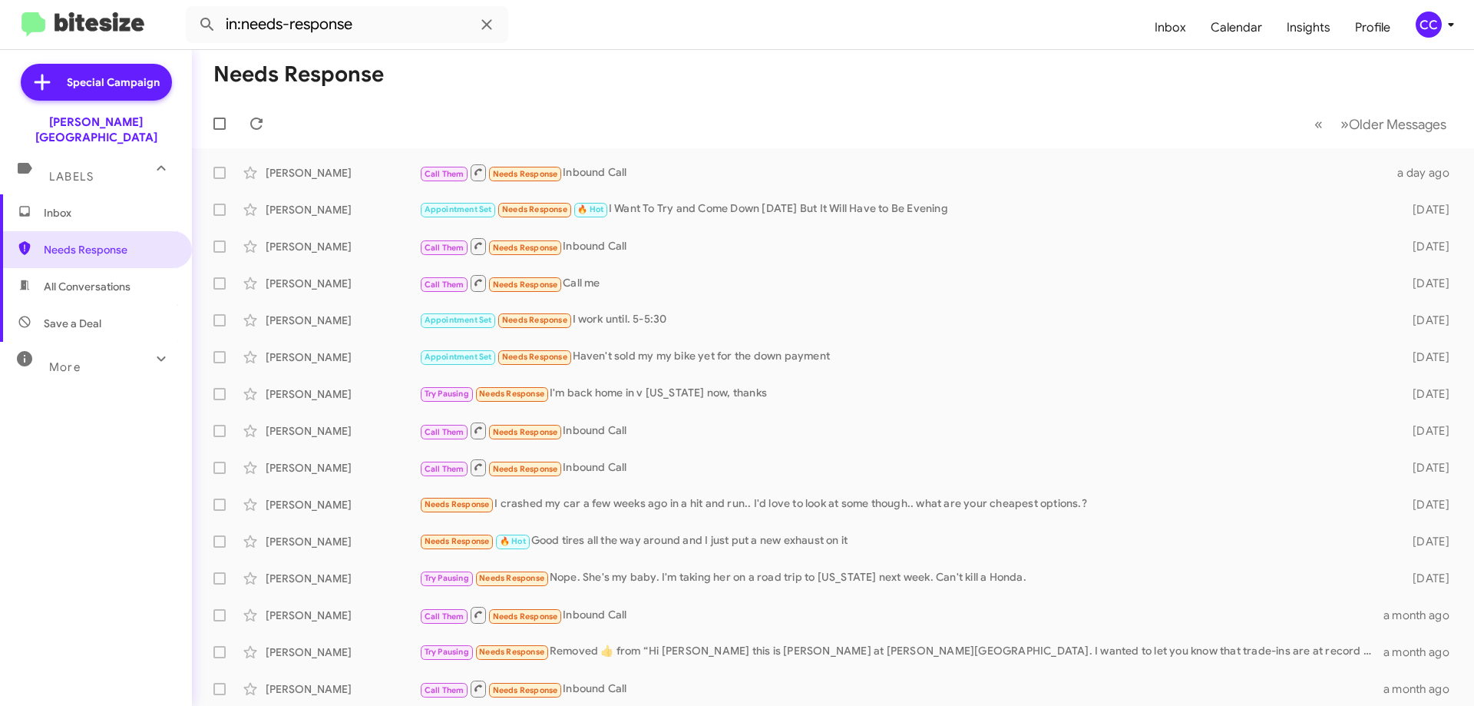
click at [106, 279] on span "All Conversations" at bounding box center [87, 286] width 87 height 15
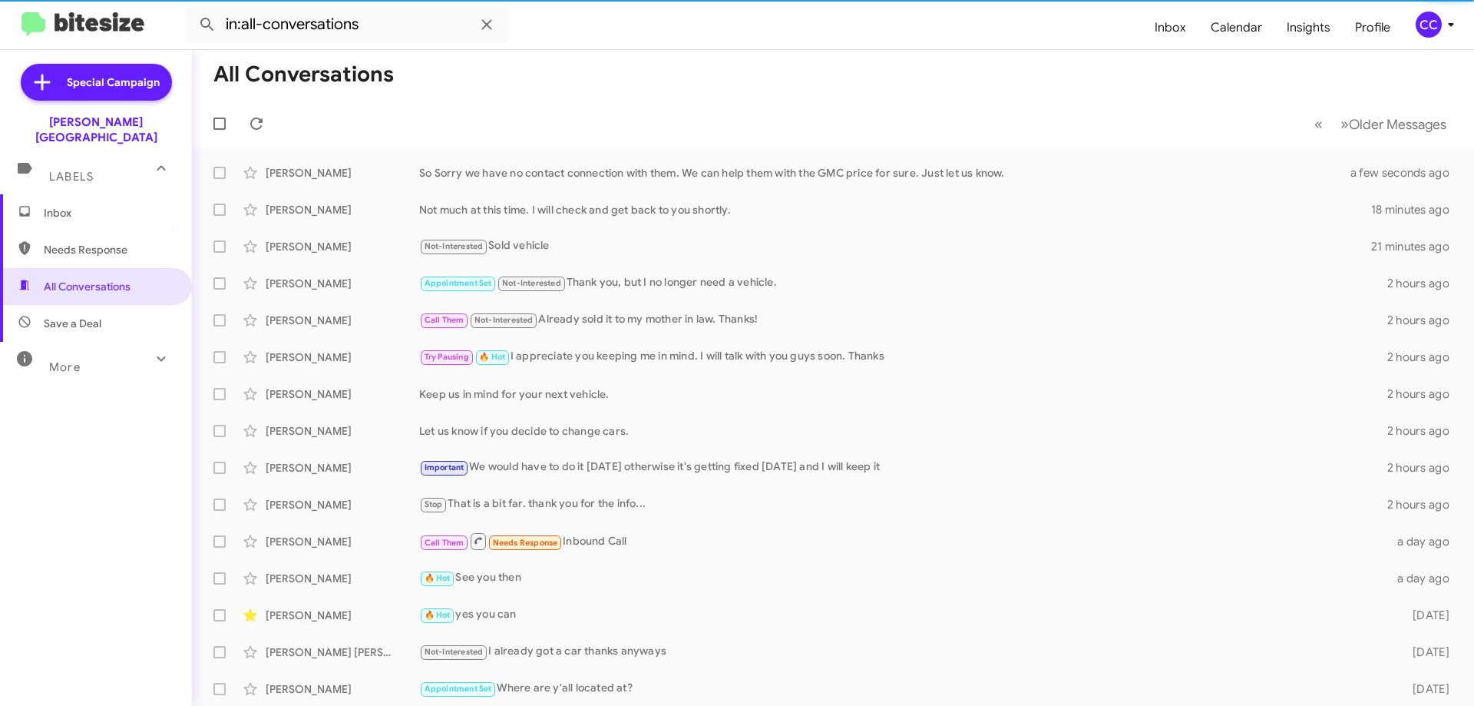
click at [65, 316] on span "Save a Deal" at bounding box center [73, 323] width 58 height 15
type input "in:not-interested"
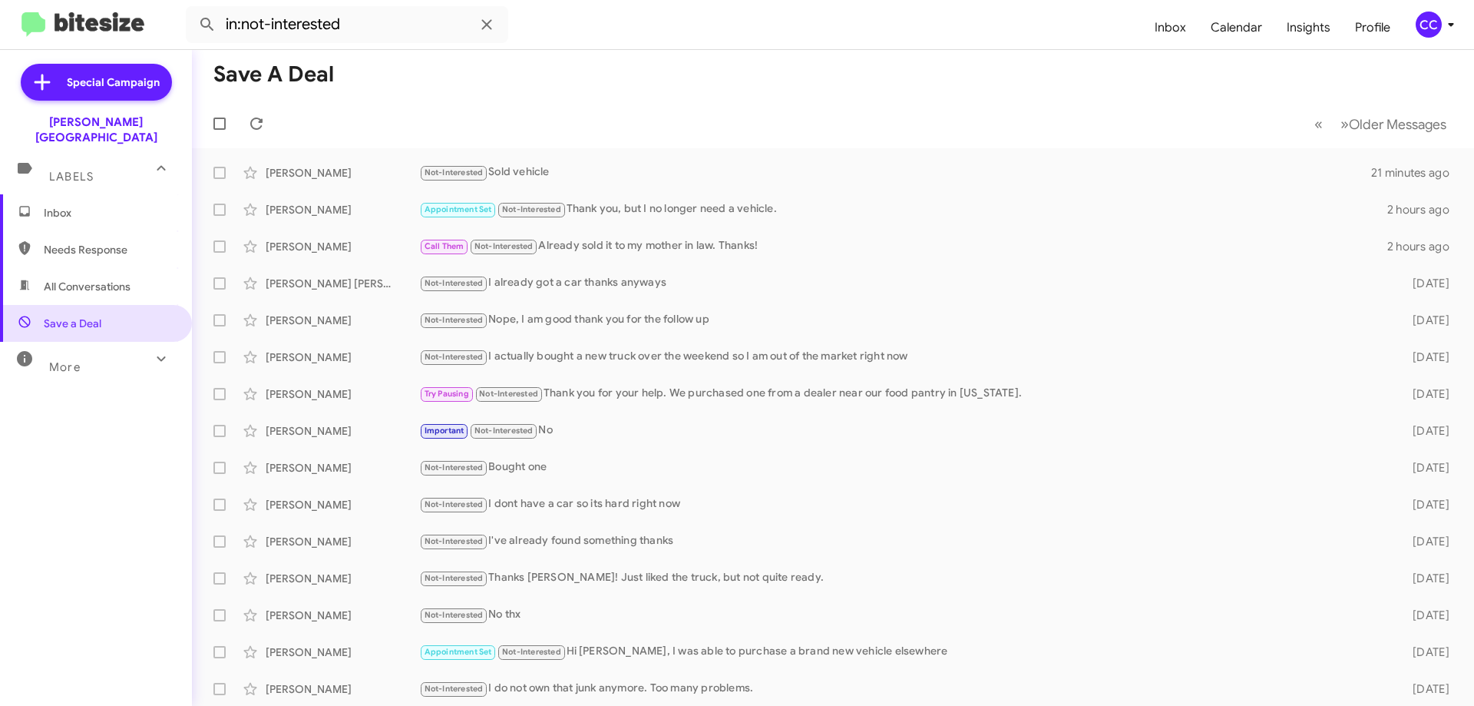
click at [44, 205] on span "Inbox" at bounding box center [109, 212] width 131 height 15
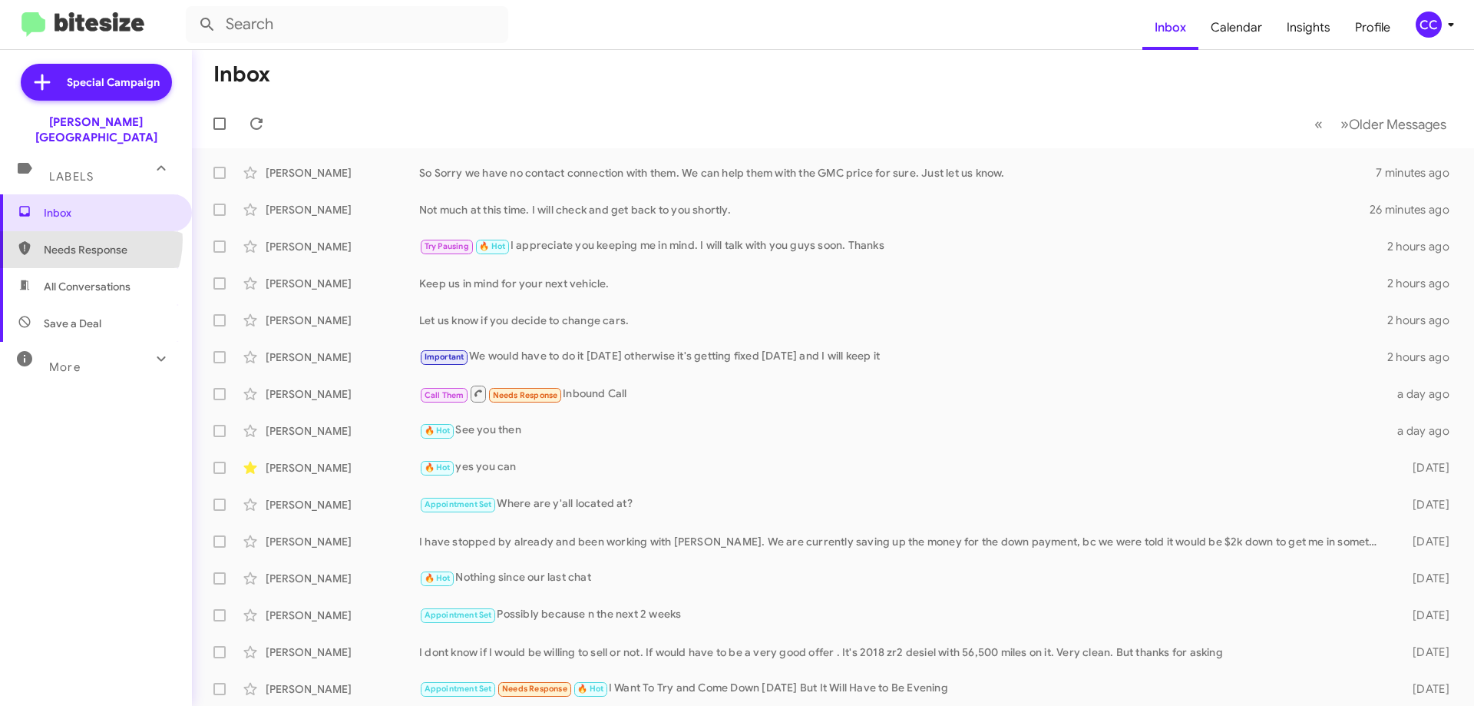
click at [81, 231] on span "Needs Response" at bounding box center [96, 249] width 192 height 37
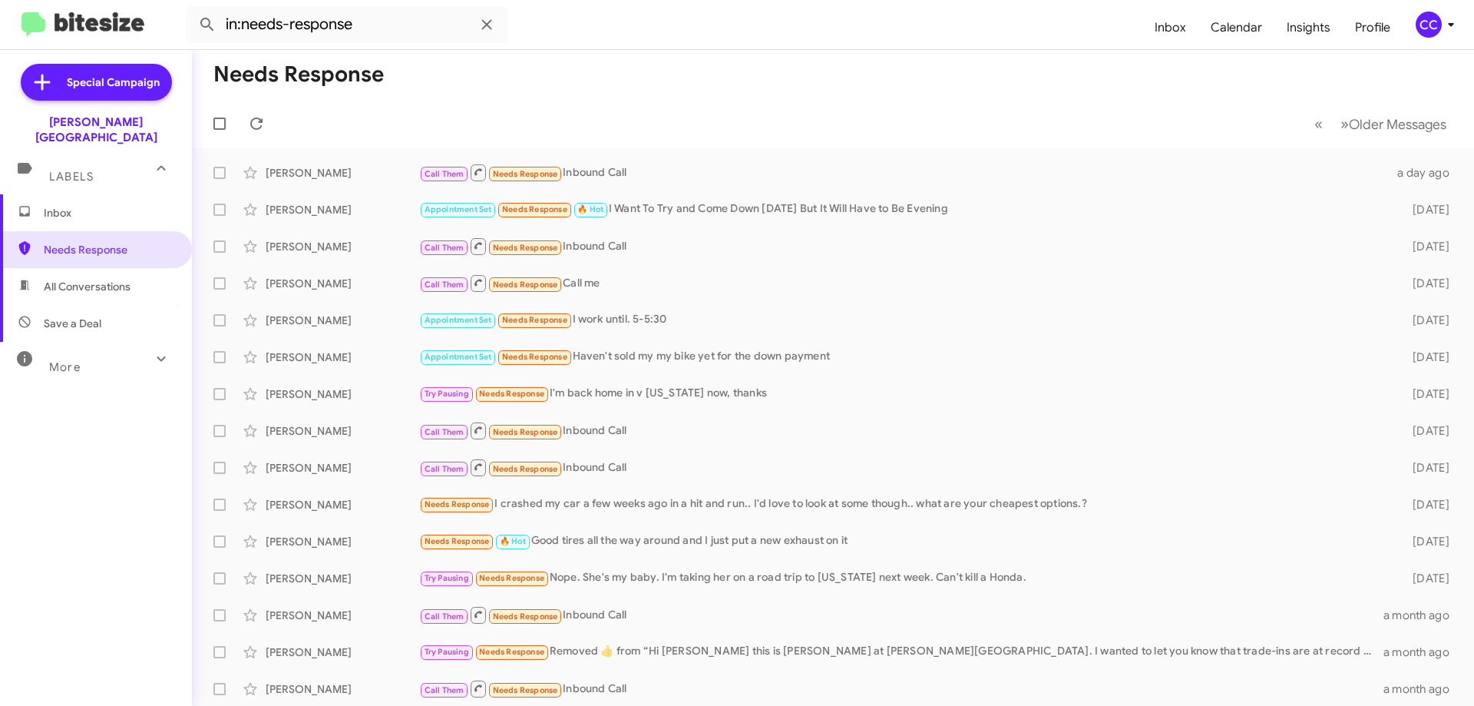
click at [93, 279] on span "All Conversations" at bounding box center [87, 286] width 87 height 15
type input "in:all-conversations"
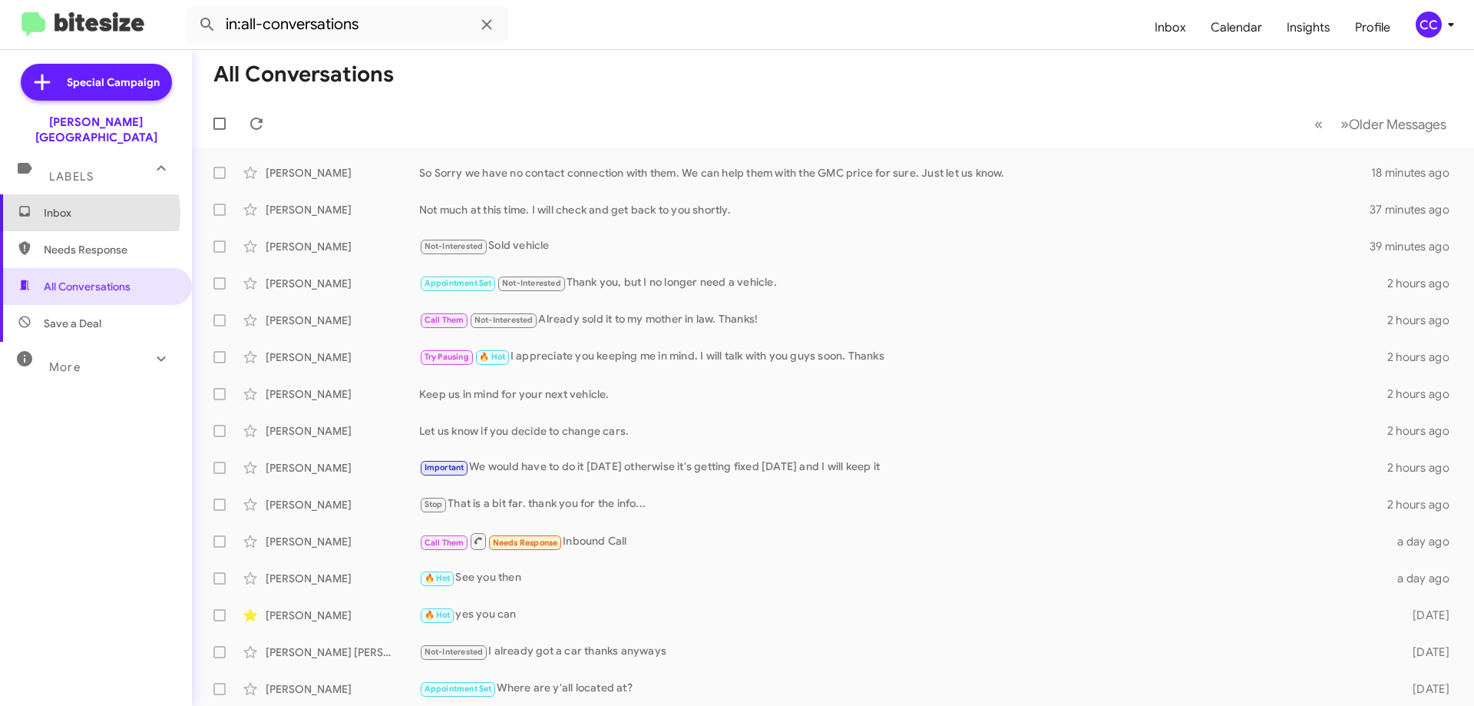
click at [68, 205] on span "Inbox" at bounding box center [109, 212] width 131 height 15
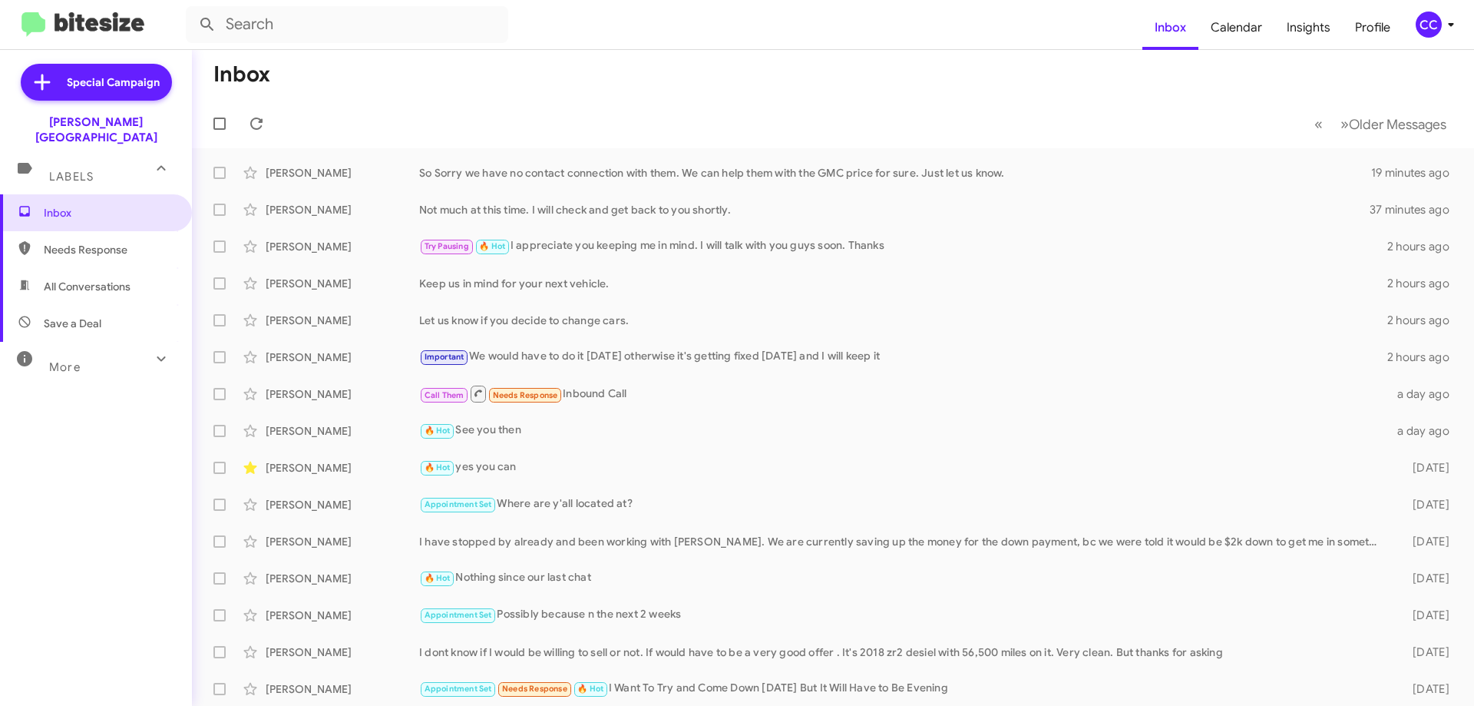
click at [78, 242] on span "Needs Response" at bounding box center [109, 249] width 131 height 15
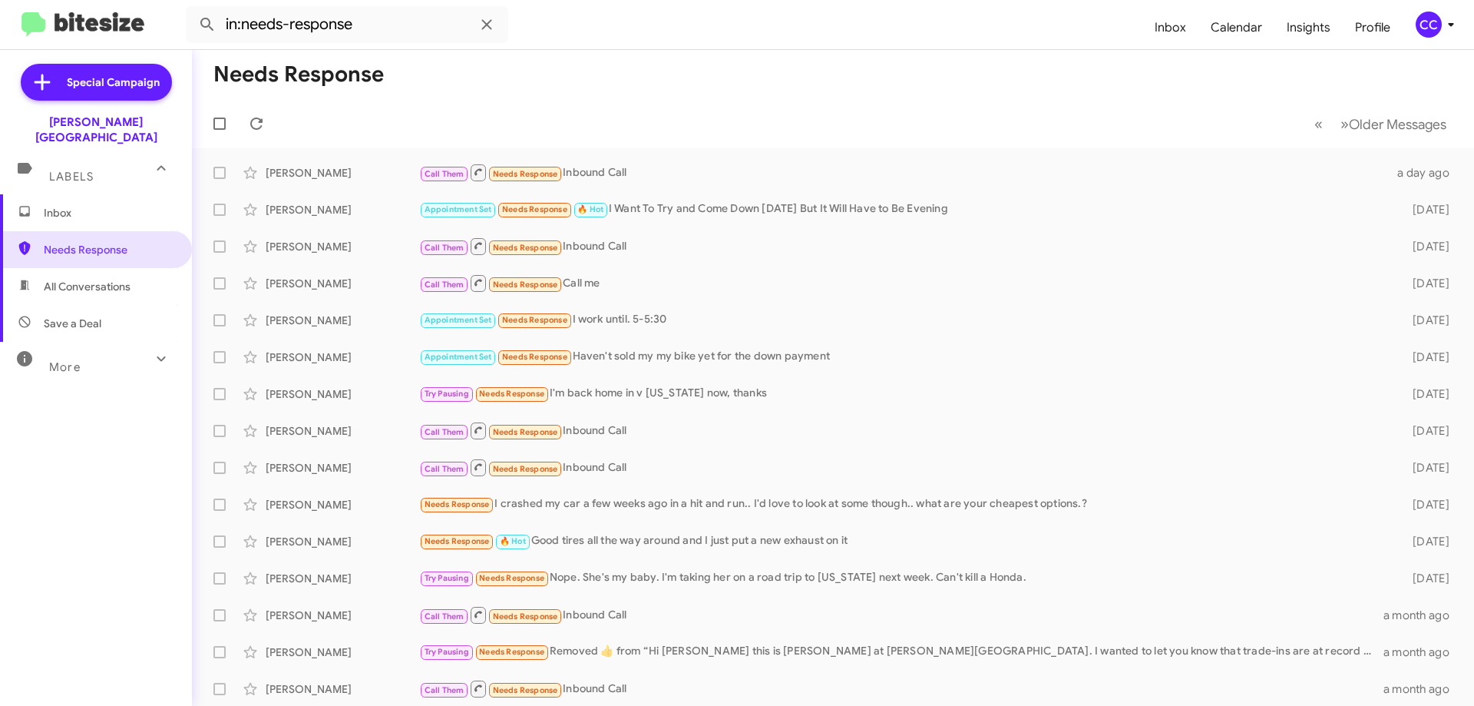
click at [92, 268] on span "All Conversations" at bounding box center [96, 286] width 192 height 37
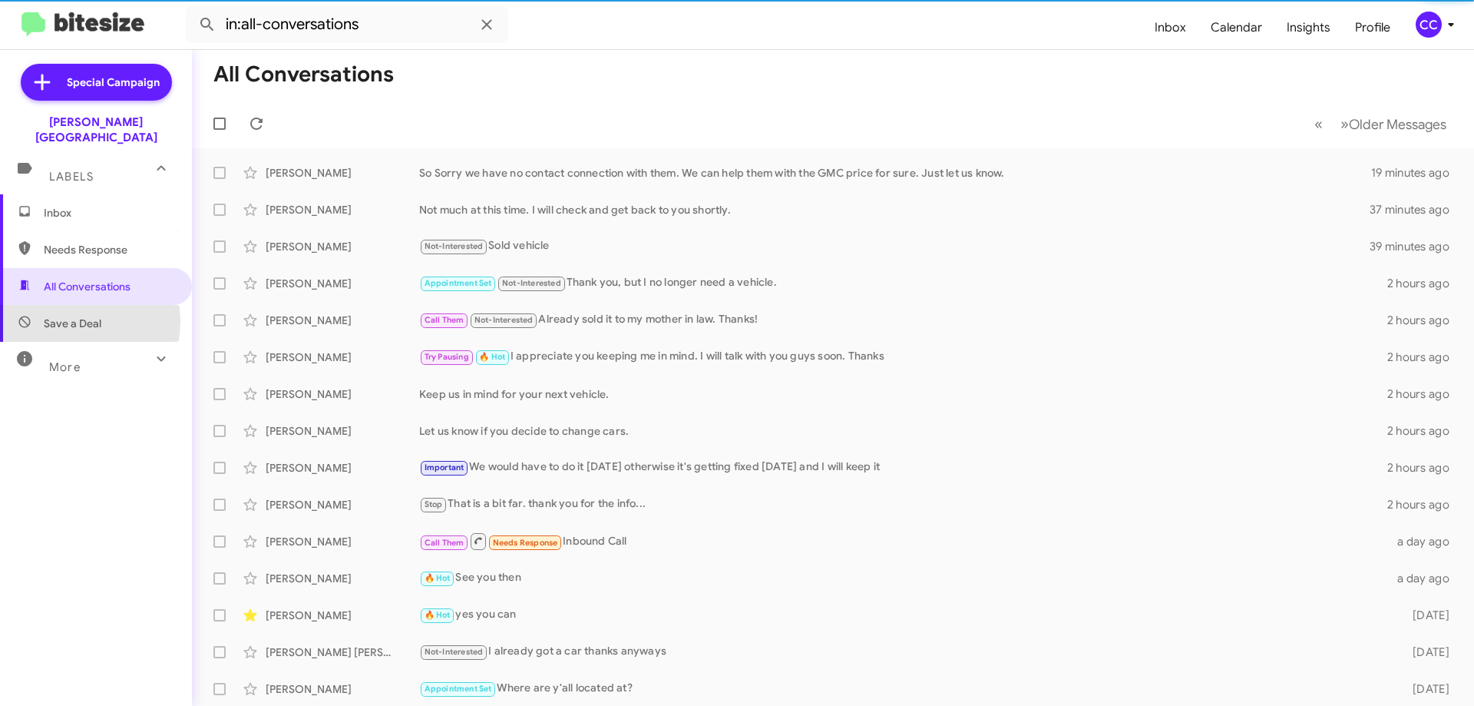
click at [58, 316] on span "Save a Deal" at bounding box center [73, 323] width 58 height 15
type input "in:not-interested"
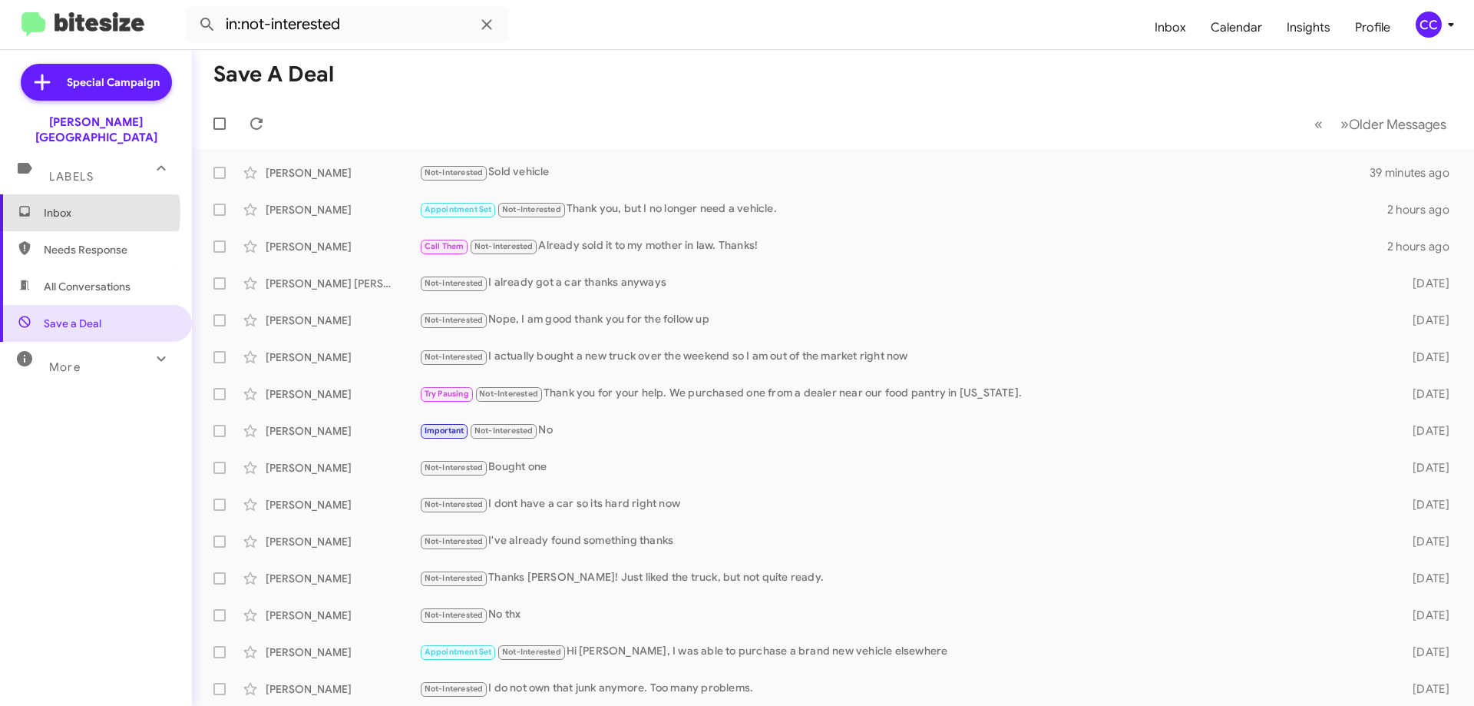
click at [57, 205] on span "Inbox" at bounding box center [109, 212] width 131 height 15
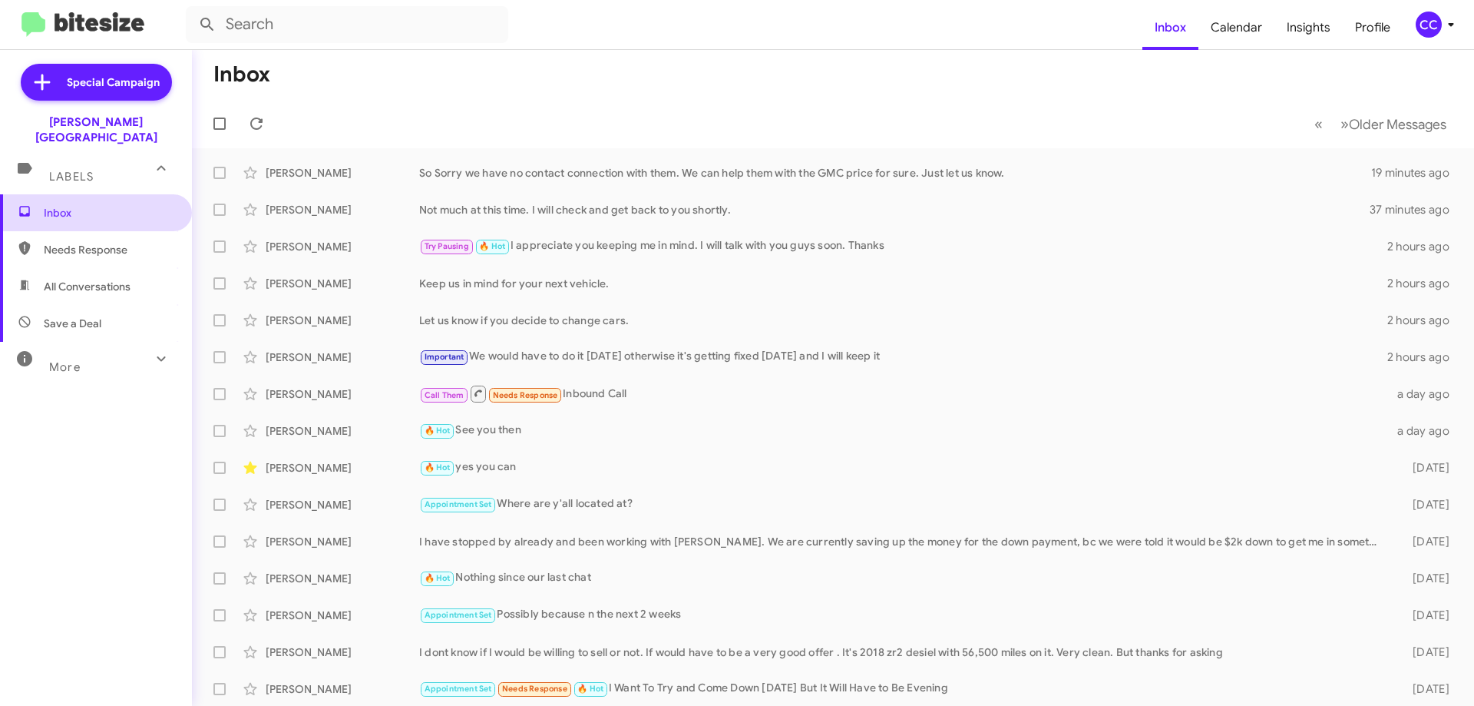
click at [57, 205] on span "Inbox" at bounding box center [109, 212] width 131 height 15
